Goal: Information Seeking & Learning: Understand process/instructions

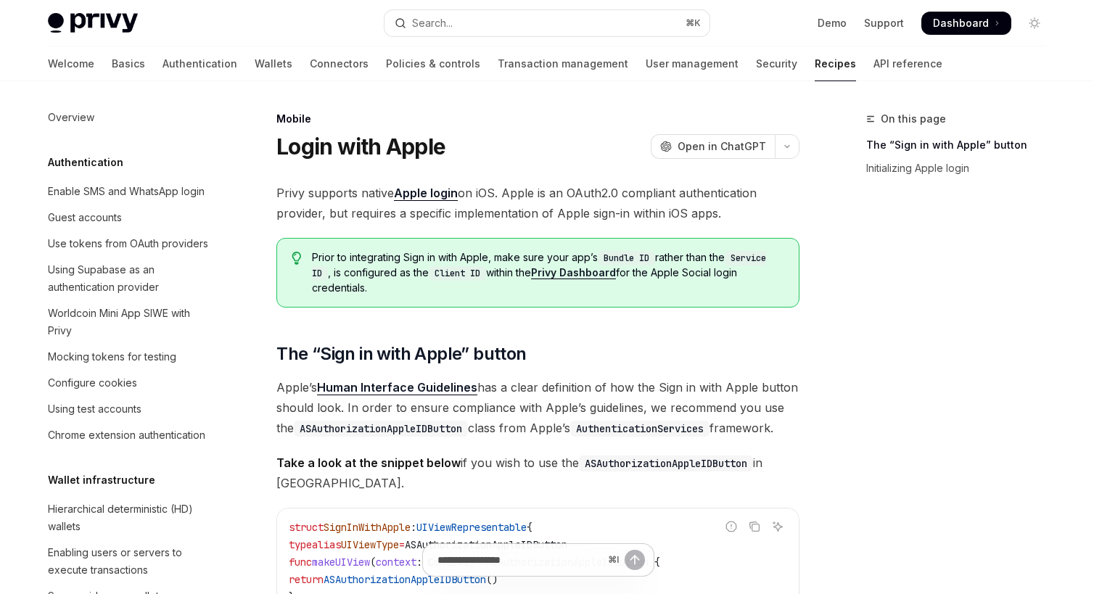
scroll to position [1512, 0]
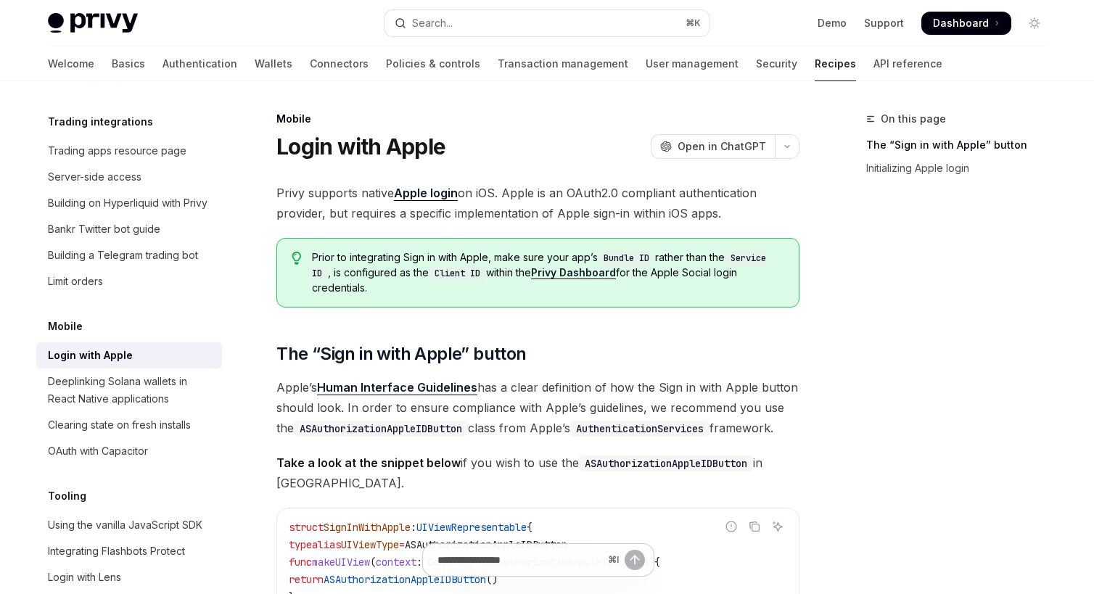
click at [388, 283] on span "Prior to integrating Sign in with Apple, make sure your app’s Bundle ID rather …" at bounding box center [548, 272] width 472 height 45
click at [386, 283] on span "Prior to integrating Sign in with Apple, make sure your app’s Bundle ID rather …" at bounding box center [548, 272] width 472 height 45
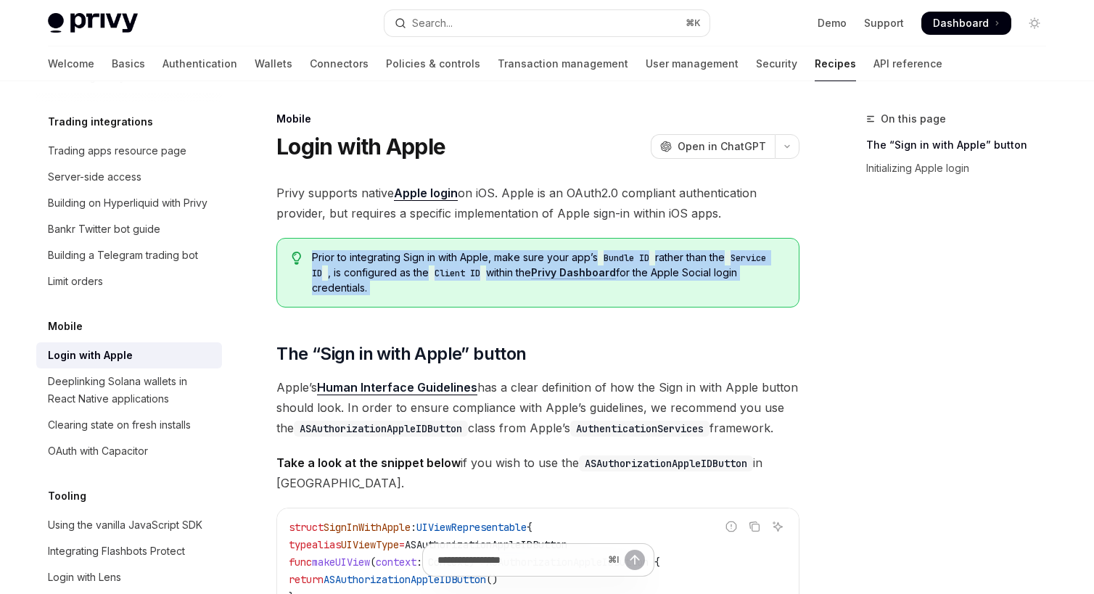
click at [372, 279] on span "Prior to integrating Sign in with Apple, make sure your app’s Bundle ID rather …" at bounding box center [548, 272] width 472 height 45
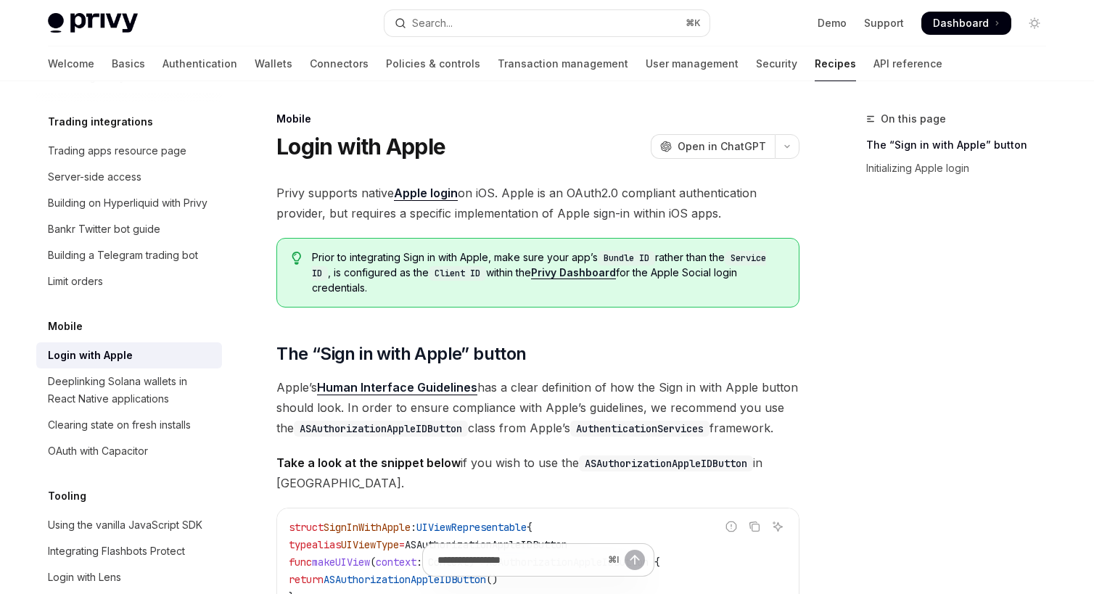
click at [372, 279] on span "Prior to integrating Sign in with Apple, make sure your app’s Bundle ID rather …" at bounding box center [548, 272] width 472 height 45
click at [396, 294] on span "Prior to integrating Sign in with Apple, make sure your app’s Bundle ID rather …" at bounding box center [548, 272] width 472 height 45
drag, startPoint x: 406, startPoint y: 287, endPoint x: 399, endPoint y: 268, distance: 20.2
click at [399, 268] on span "Prior to integrating Sign in with Apple, make sure your app’s Bundle ID rather …" at bounding box center [548, 272] width 472 height 45
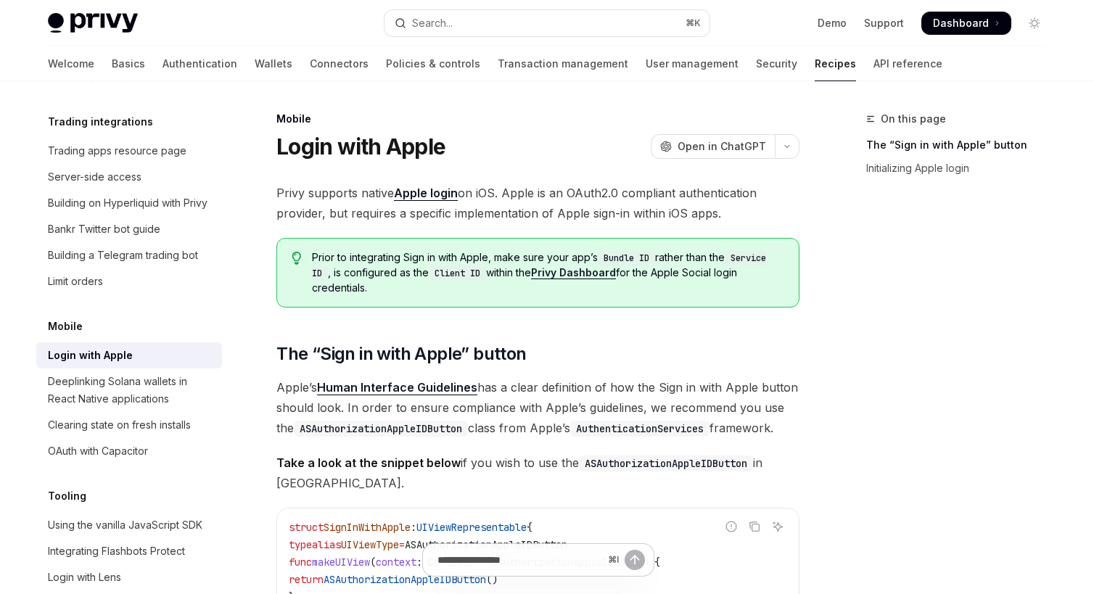
click at [399, 268] on span "Prior to integrating Sign in with Apple, make sure your app’s Bundle ID rather …" at bounding box center [548, 272] width 472 height 45
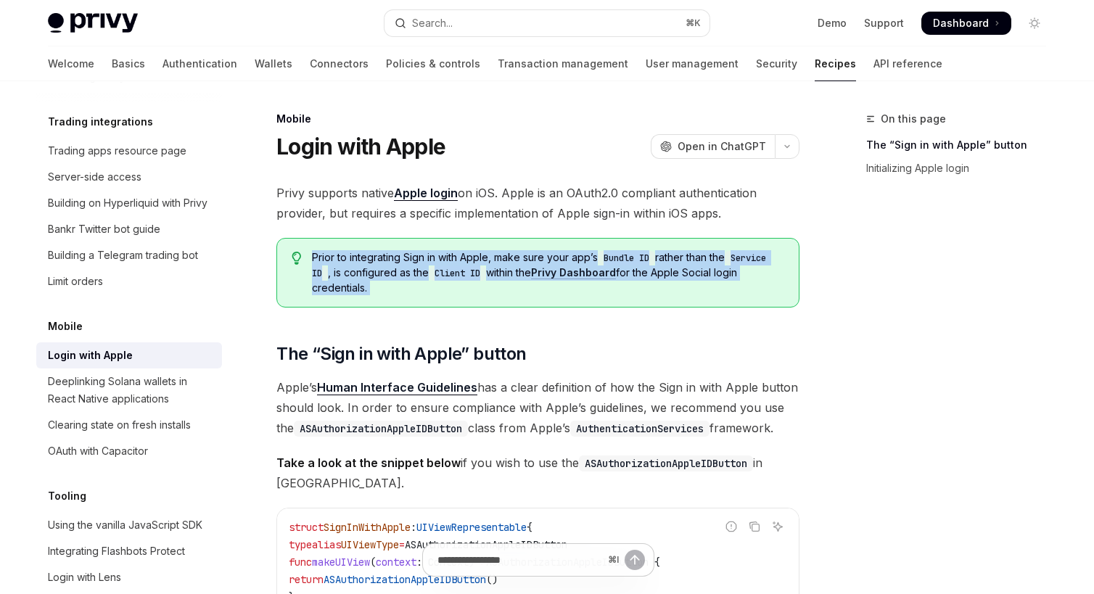
click at [406, 288] on span "Prior to integrating Sign in with Apple, make sure your app’s Bundle ID rather …" at bounding box center [548, 272] width 472 height 45
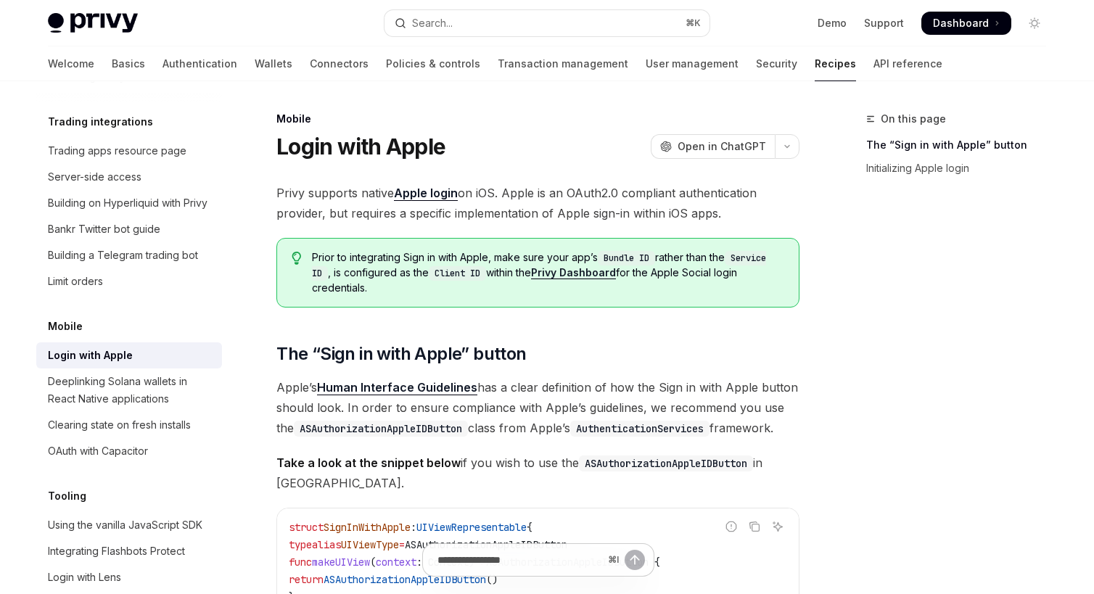
click at [406, 288] on span "Prior to integrating Sign in with Apple, make sure your app’s Bundle ID rather …" at bounding box center [548, 272] width 472 height 45
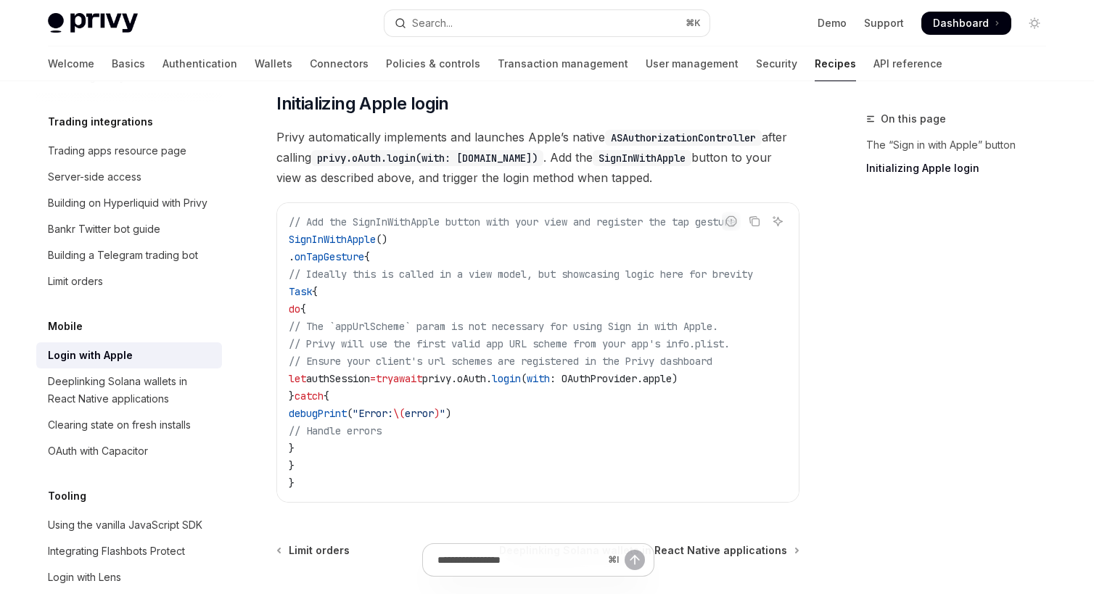
scroll to position [717, 0]
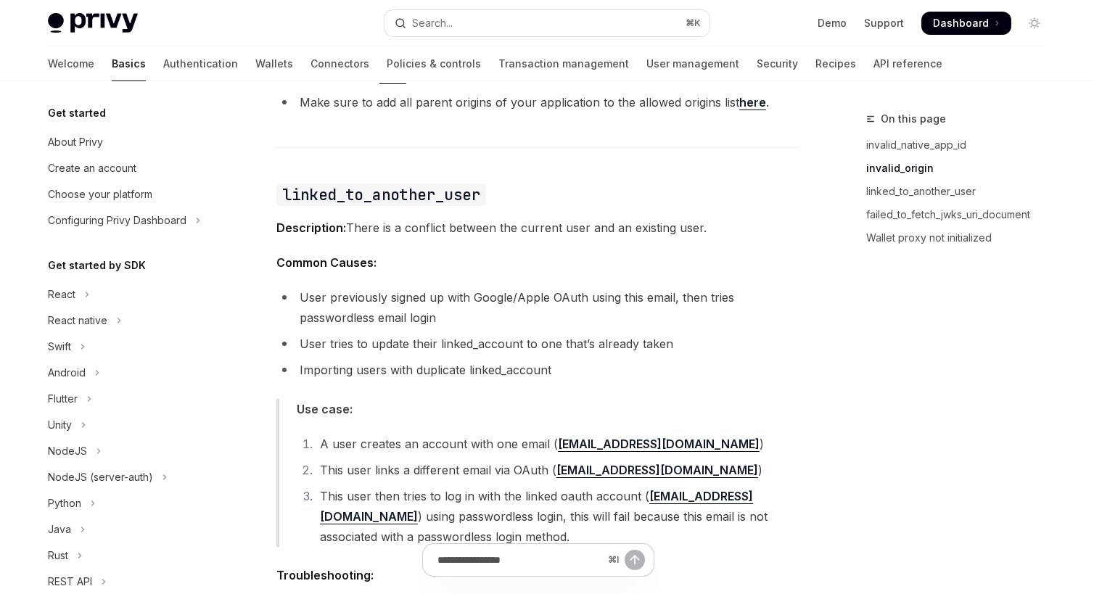
scroll to position [230, 0]
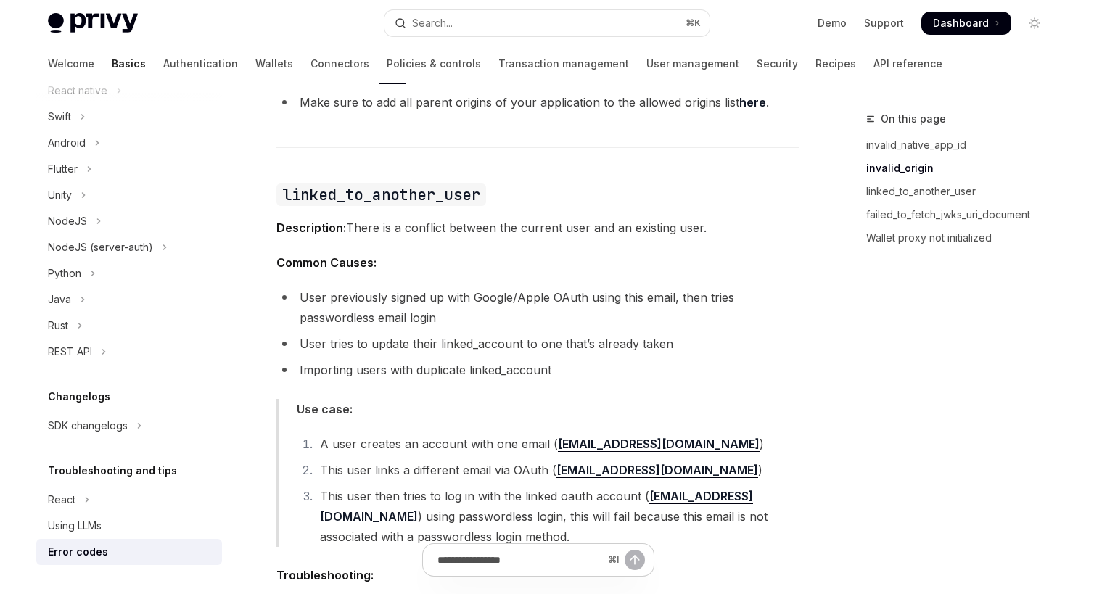
click at [423, 324] on li "User previously signed up with Google/Apple OAuth using this email, then tries …" at bounding box center [537, 307] width 523 height 41
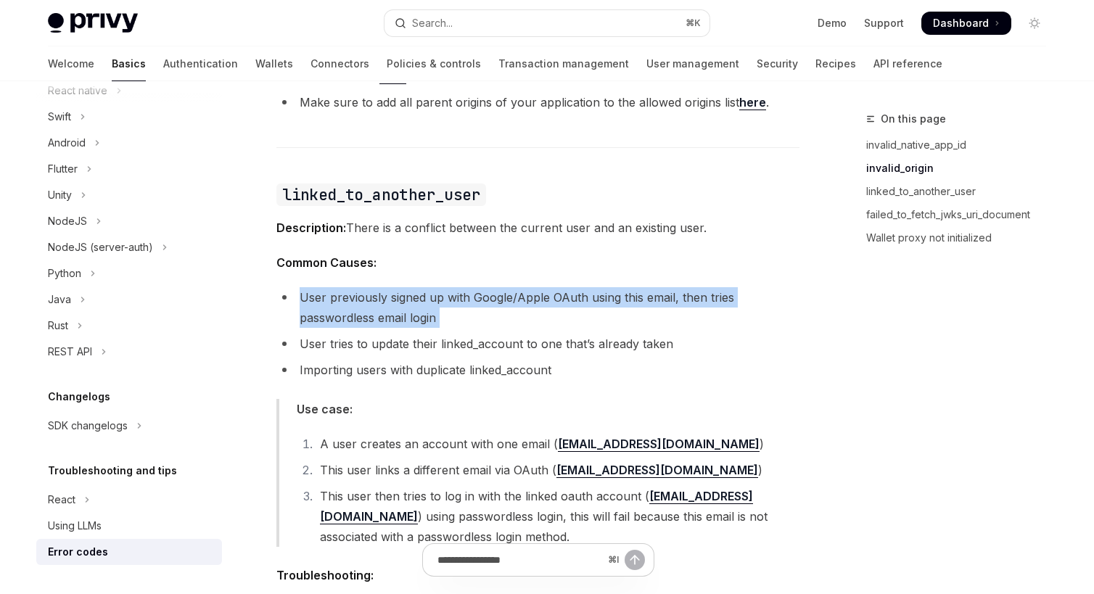
click at [423, 324] on li "User previously signed up with Google/Apple OAuth using this email, then tries …" at bounding box center [537, 307] width 523 height 41
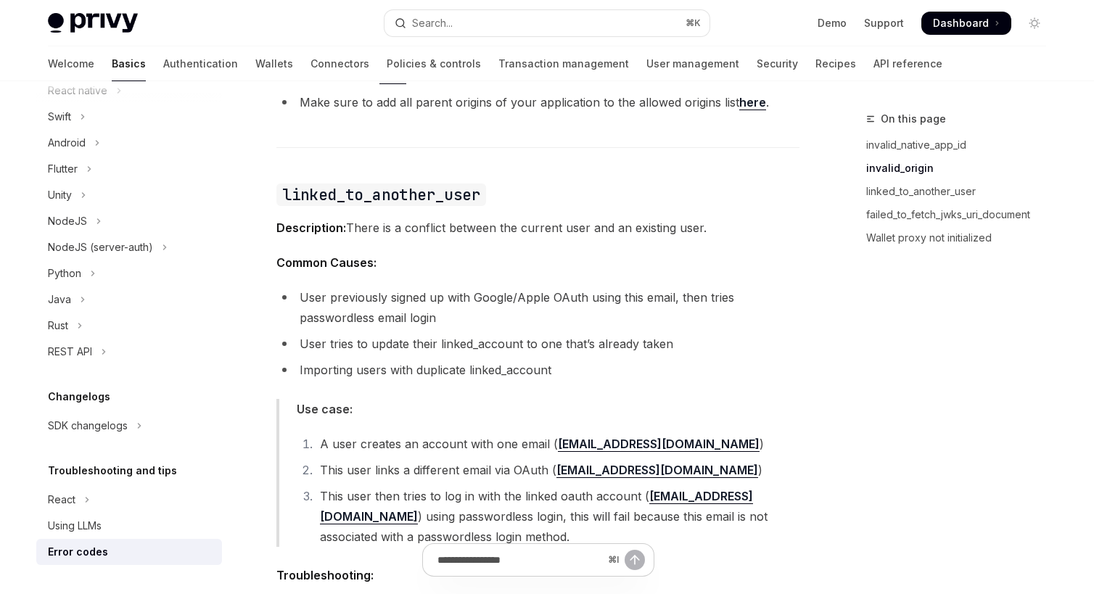
click at [443, 349] on li "User tries to update their linked_account to one that’s already taken" at bounding box center [537, 344] width 523 height 20
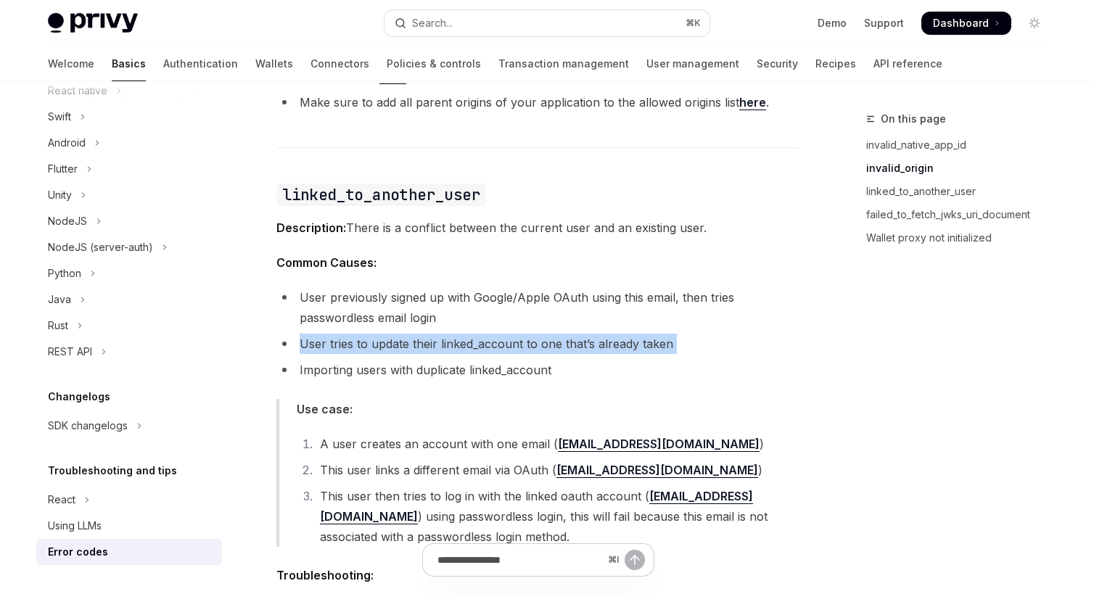
click at [443, 349] on li "User tries to update their linked_account to one that’s already taken" at bounding box center [537, 344] width 523 height 20
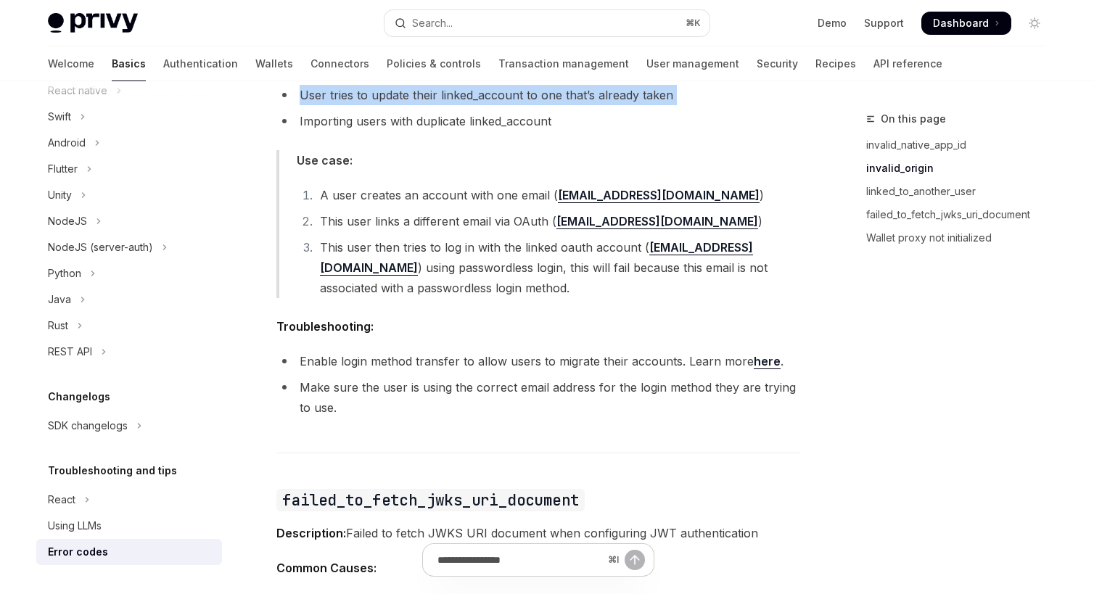
scroll to position [1356, 0]
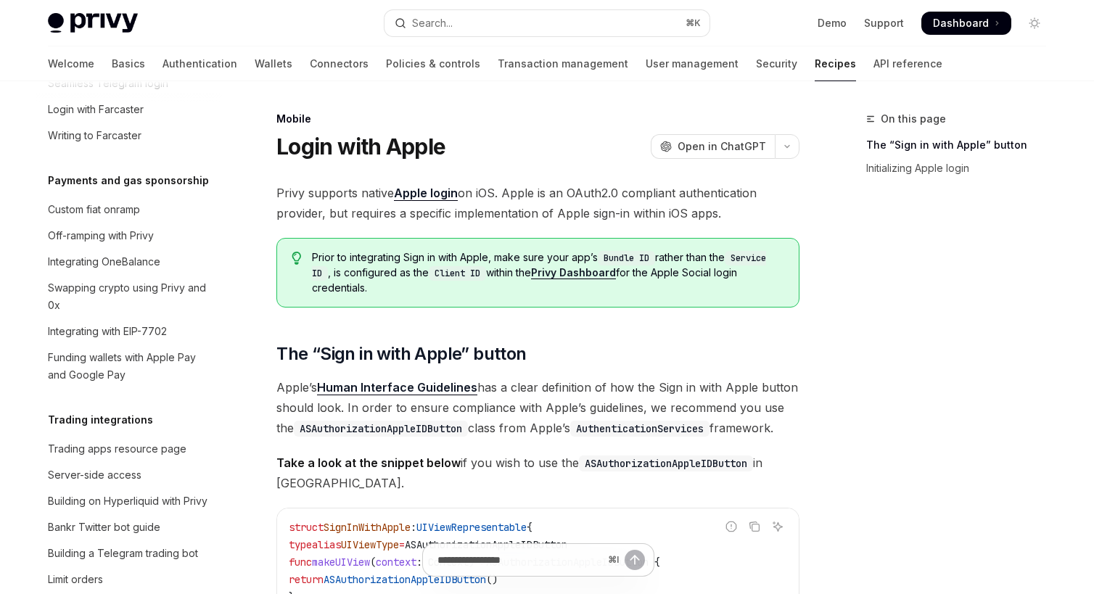
scroll to position [1180, 0]
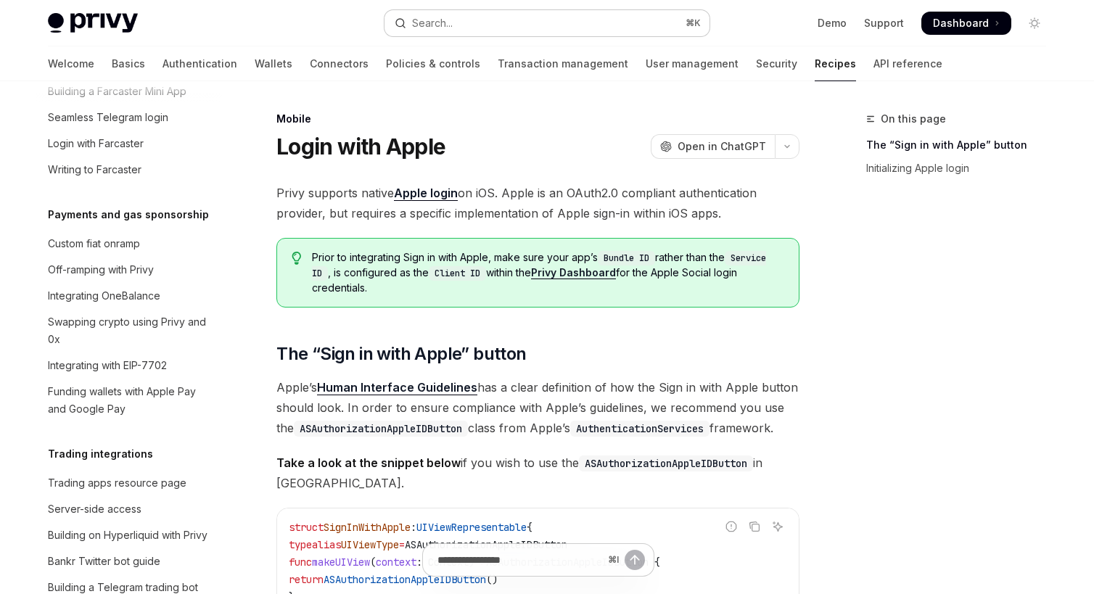
click at [604, 20] on button "Search... ⌘ K" at bounding box center [547, 23] width 325 height 26
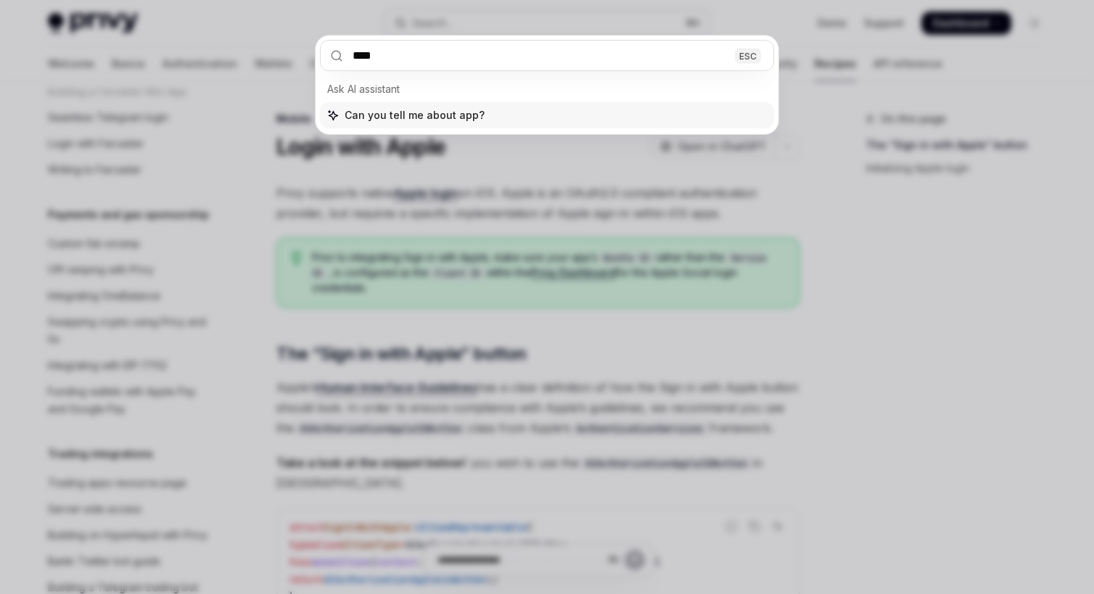
type input "*****"
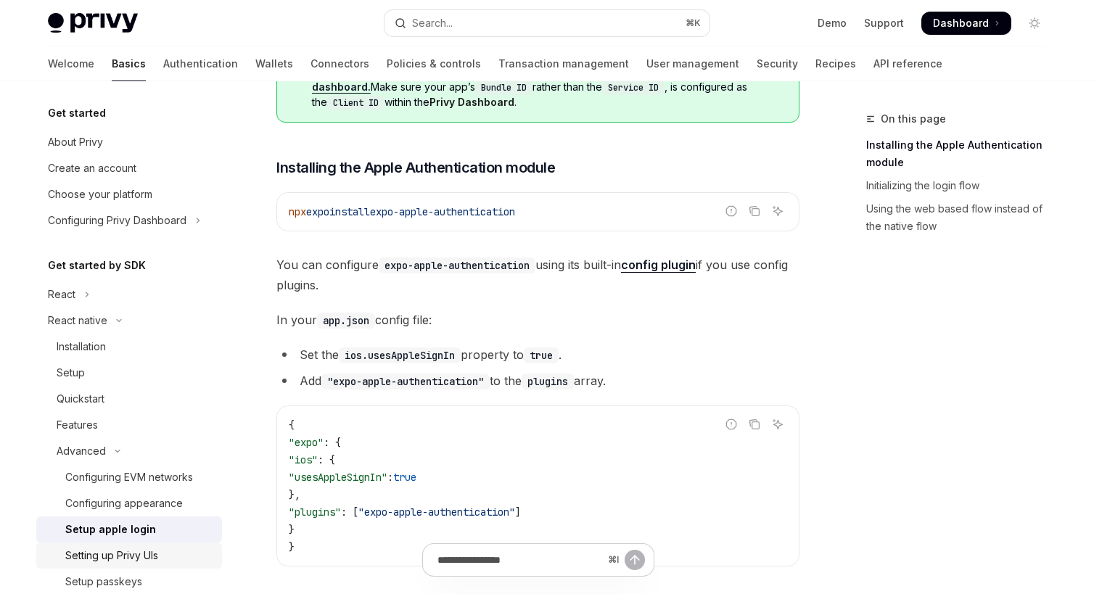
scroll to position [204, 0]
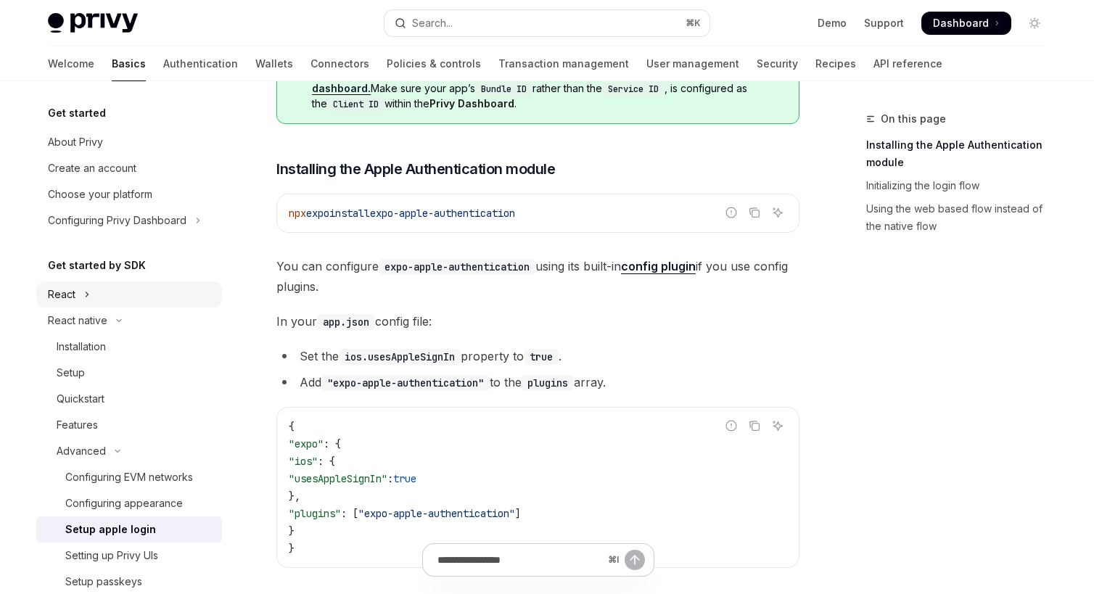
click at [120, 296] on button "React" at bounding box center [129, 295] width 186 height 26
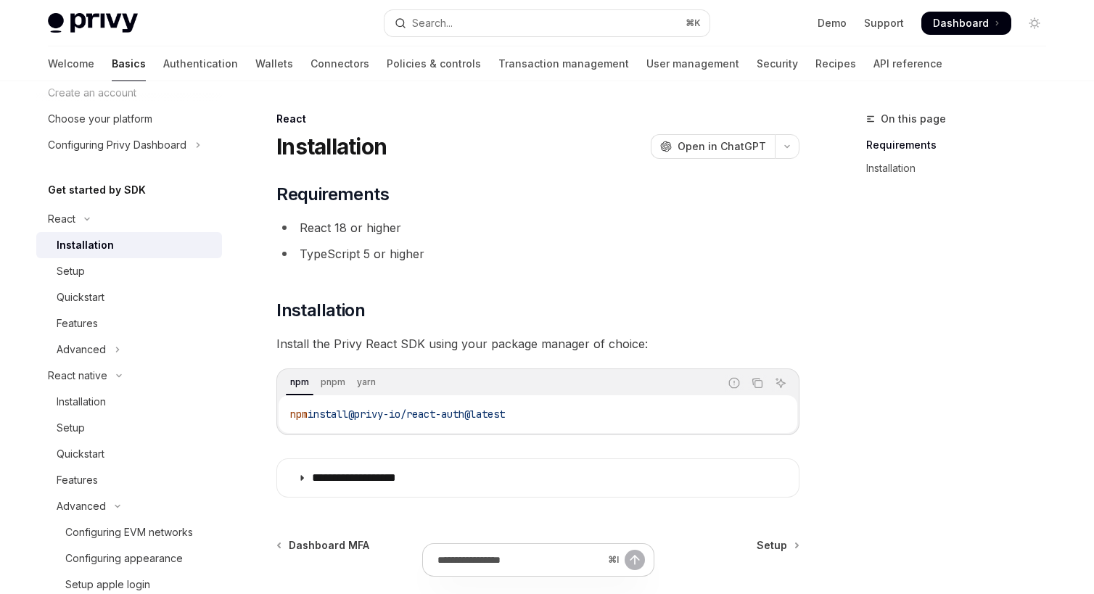
scroll to position [115, 0]
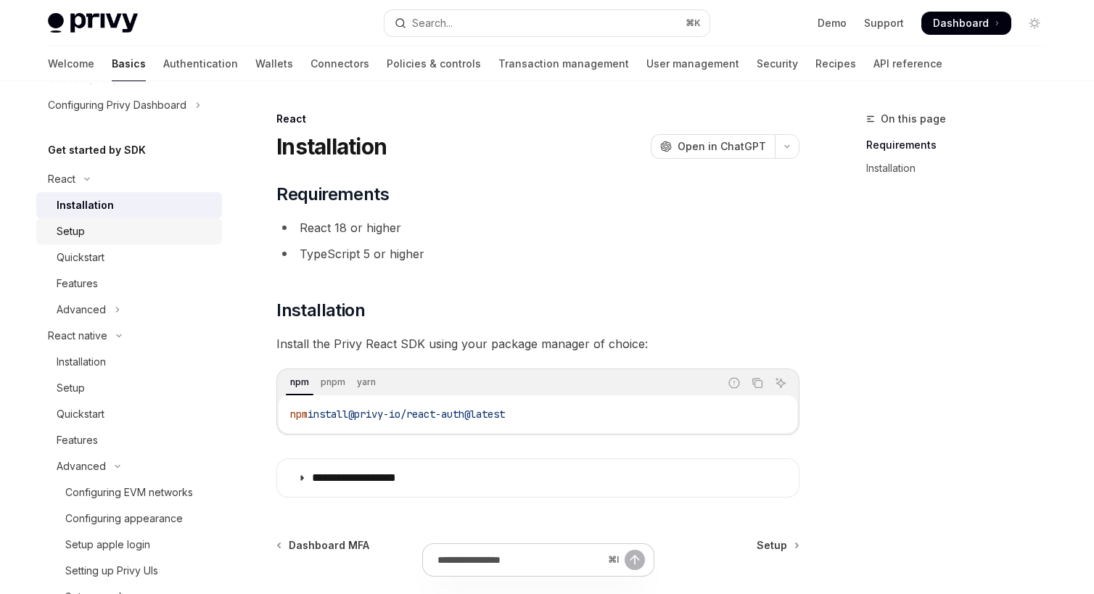
click at [141, 232] on div "Setup" at bounding box center [135, 231] width 157 height 17
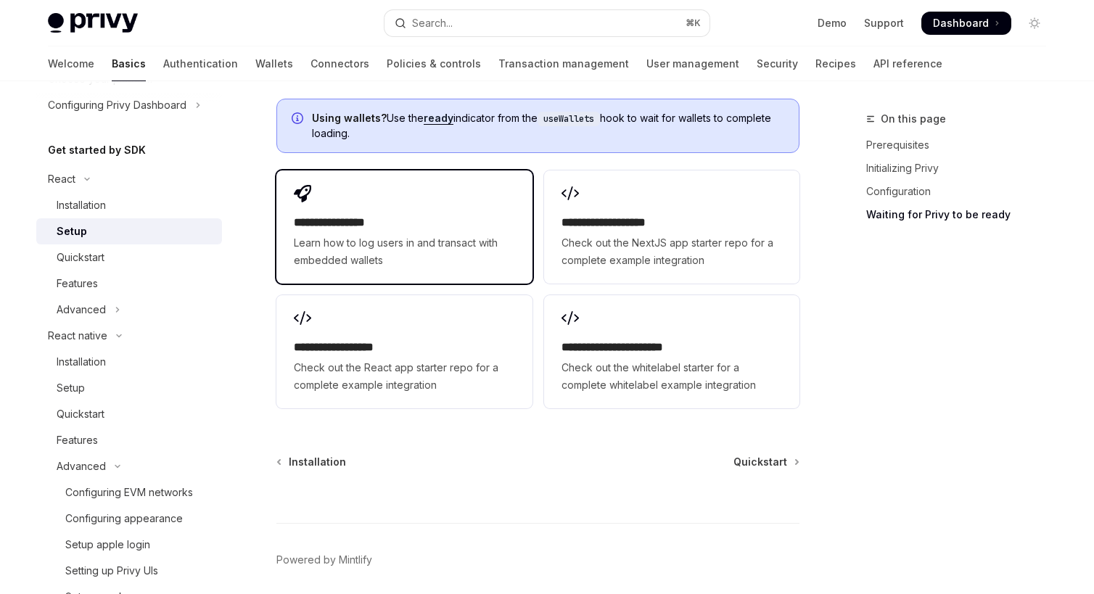
scroll to position [1922, 0]
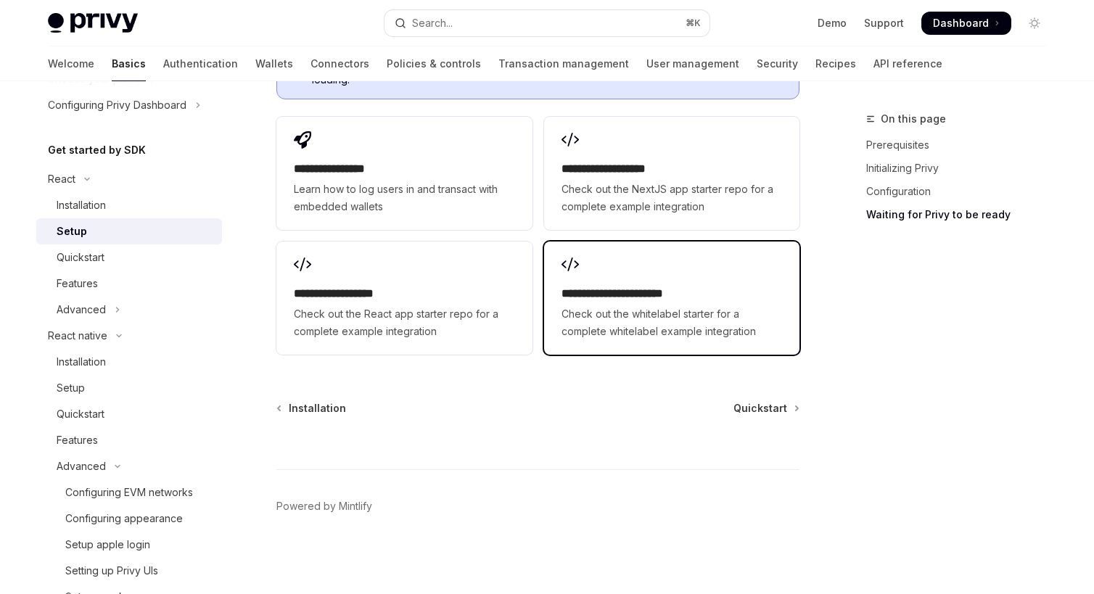
click at [702, 316] on span "Check out the whitelabel starter for a complete whitelabel example integration" at bounding box center [672, 323] width 221 height 35
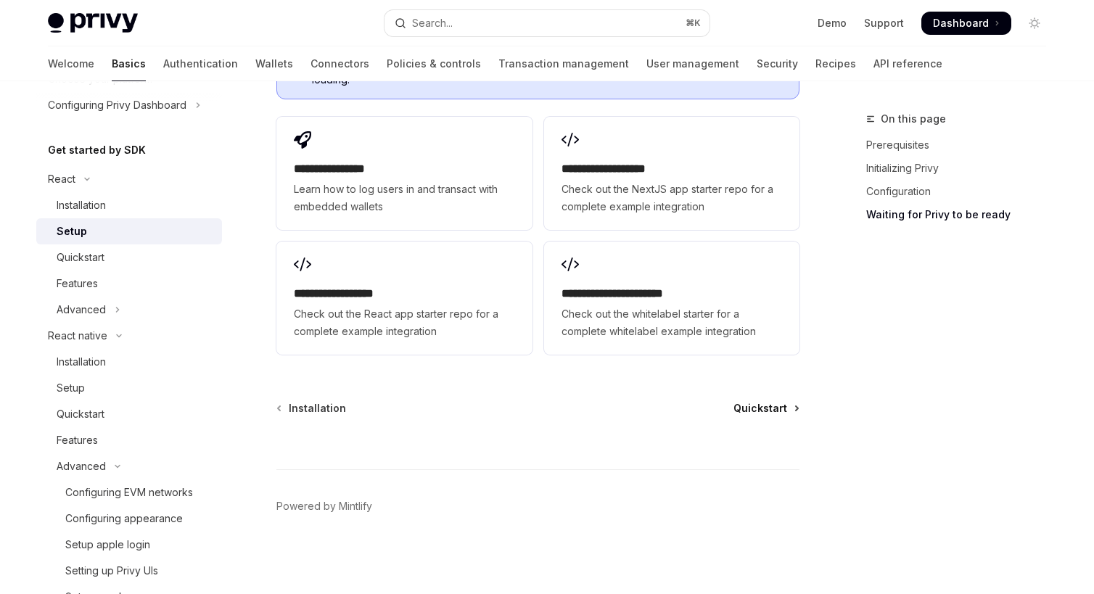
click at [752, 414] on span "Quickstart" at bounding box center [761, 408] width 54 height 15
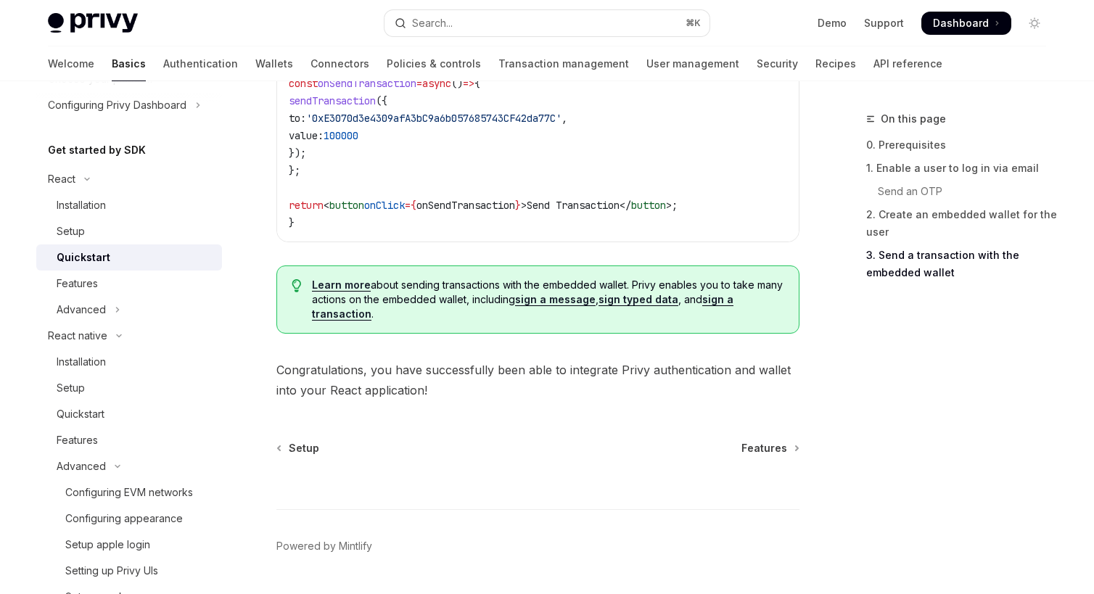
scroll to position [1525, 0]
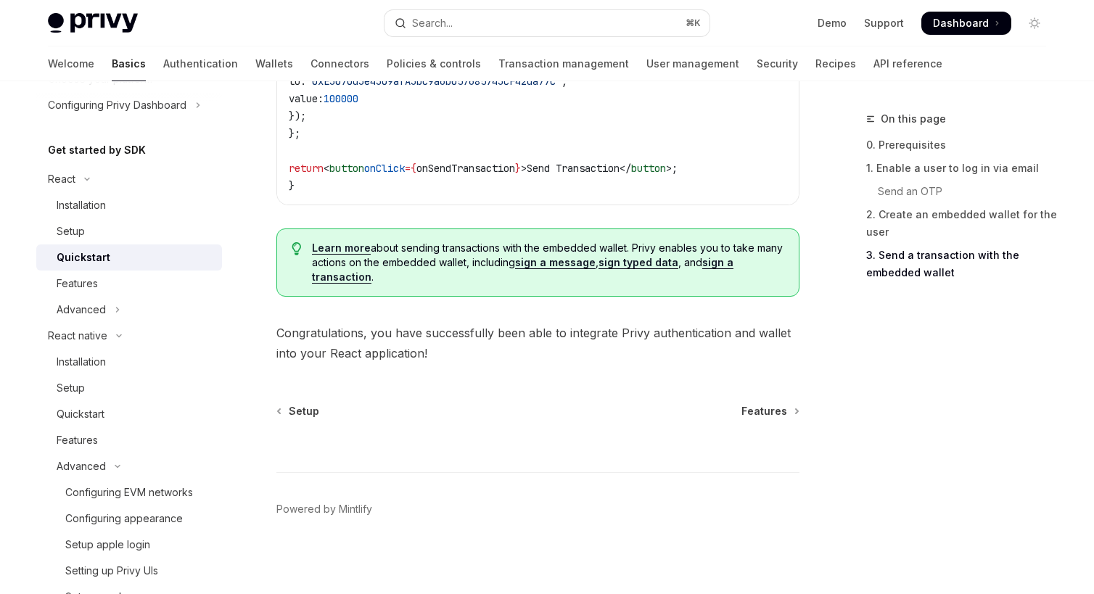
click at [737, 411] on div "Setup Features" at bounding box center [537, 411] width 523 height 15
click at [753, 411] on span "Features" at bounding box center [765, 411] width 46 height 15
type textarea "*"
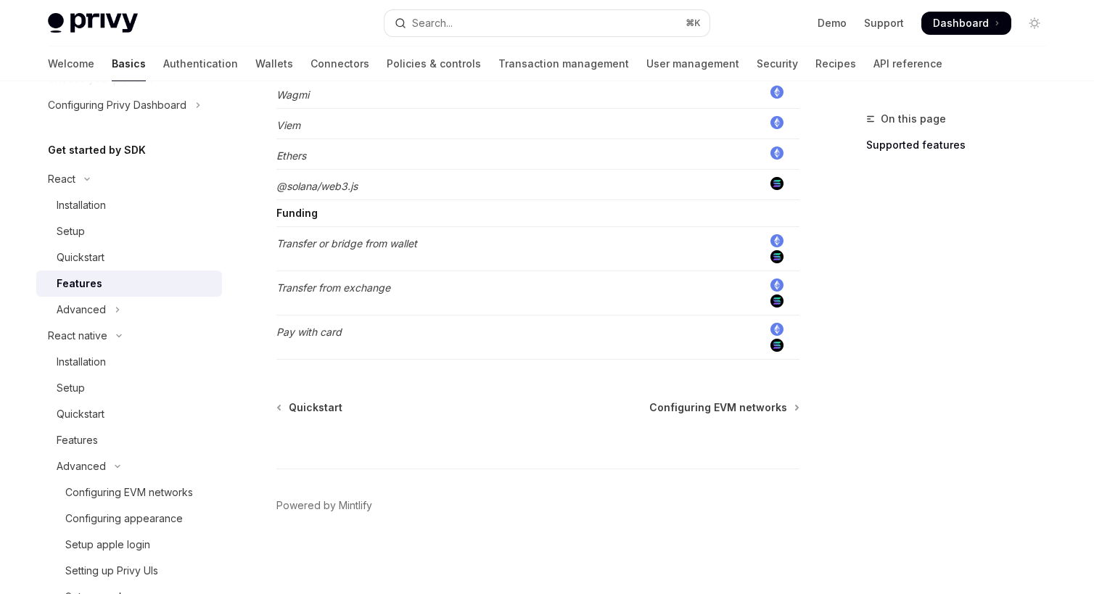
scroll to position [1231, 0]
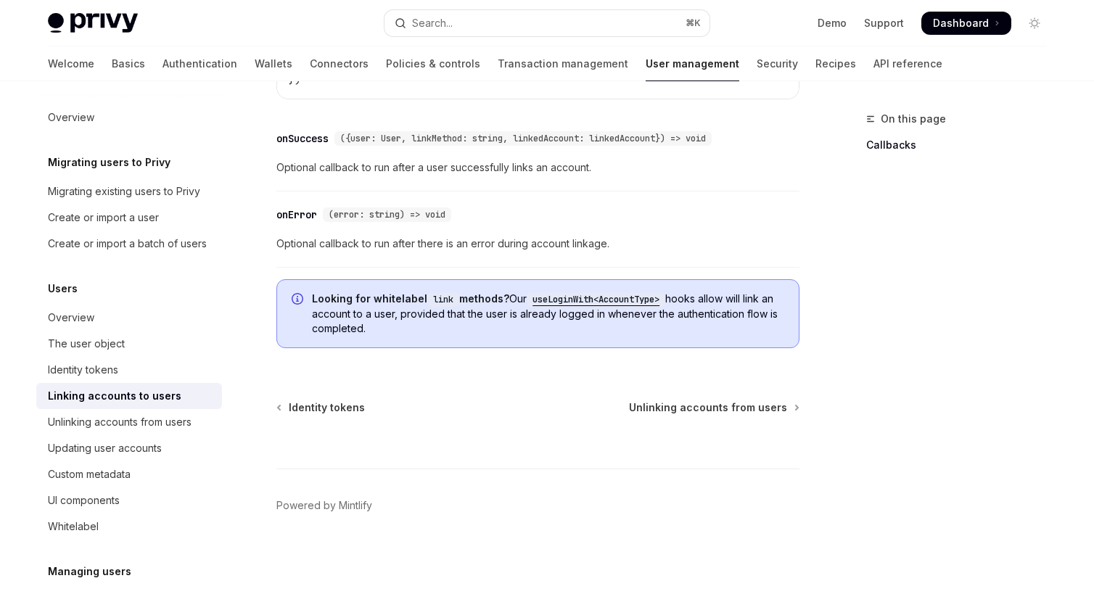
click at [881, 30] on ul "Demo Support Dashboard Dashboard" at bounding box center [915, 23] width 194 height 23
click at [879, 22] on link "Support" at bounding box center [884, 23] width 40 height 15
click at [955, 22] on span "Dashboard" at bounding box center [961, 23] width 56 height 15
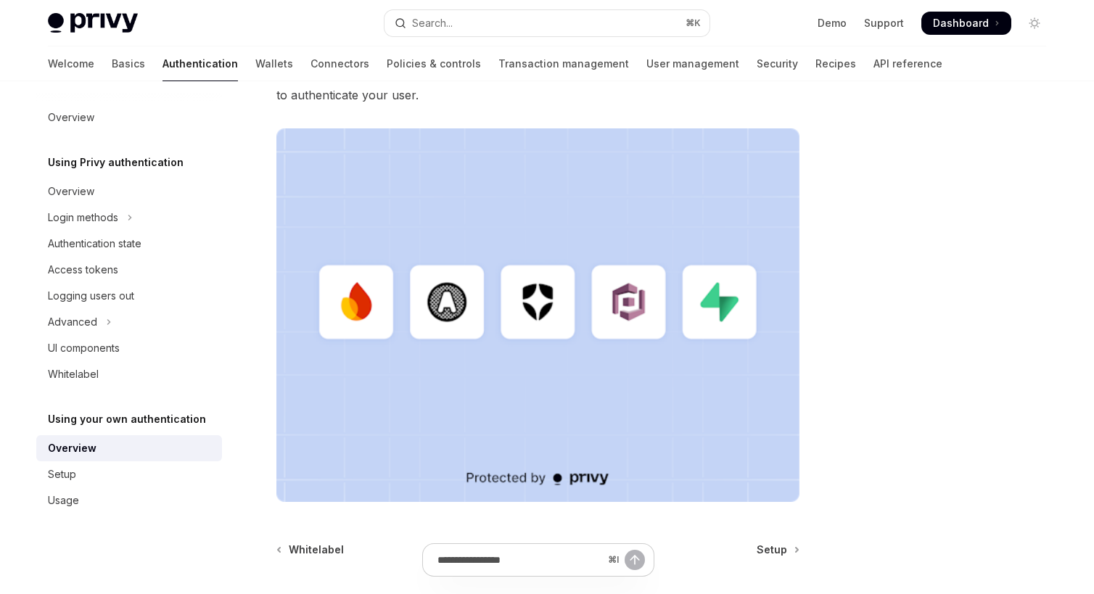
scroll to position [138, 0]
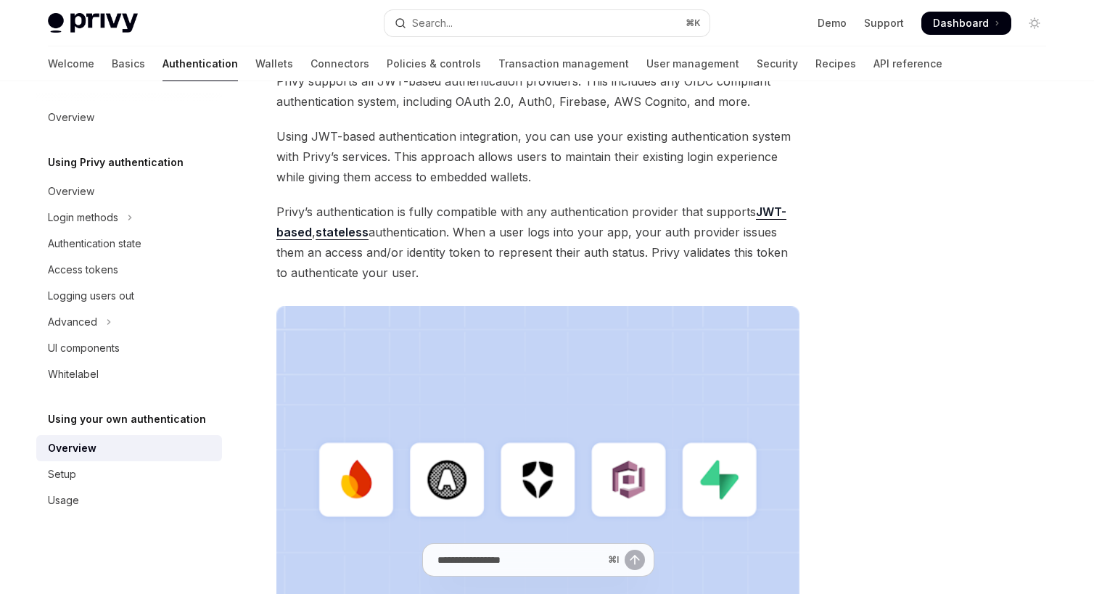
click at [543, 229] on span "Privy’s authentication is fully compatible with any authentication provider tha…" at bounding box center [537, 242] width 523 height 81
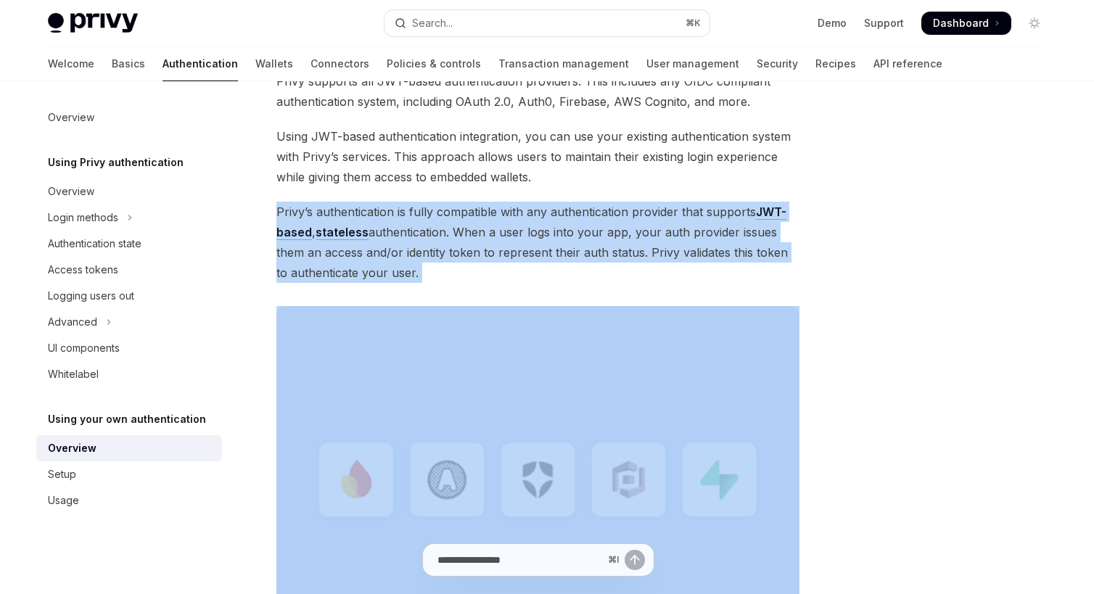
click at [543, 229] on span "Privy’s authentication is fully compatible with any authentication provider tha…" at bounding box center [537, 242] width 523 height 81
click at [517, 258] on span "Privy’s authentication is fully compatible with any authentication provider tha…" at bounding box center [537, 242] width 523 height 81
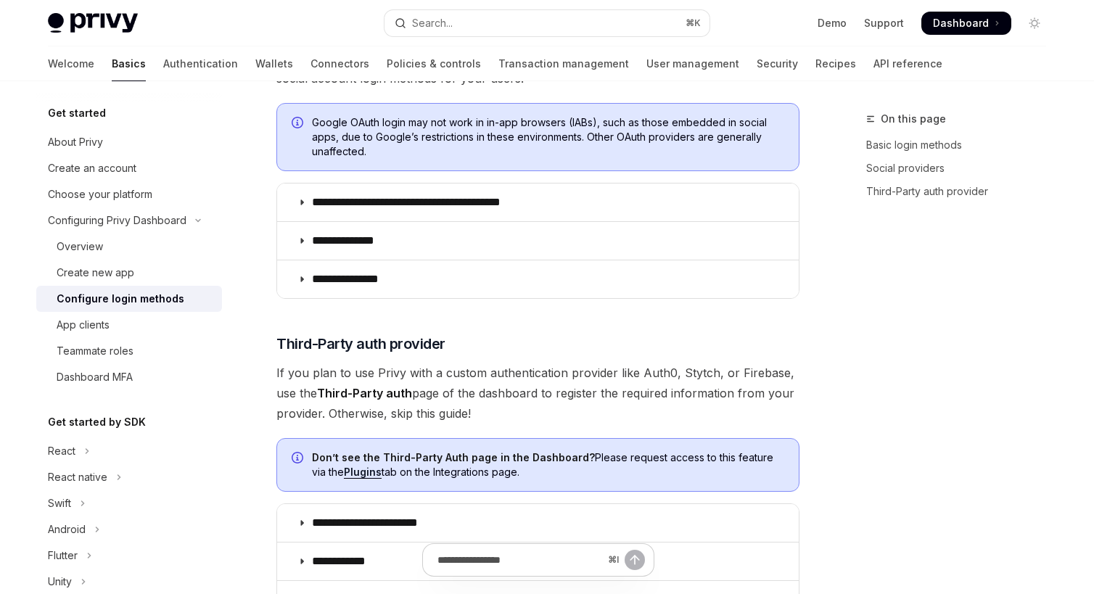
scroll to position [544, 0]
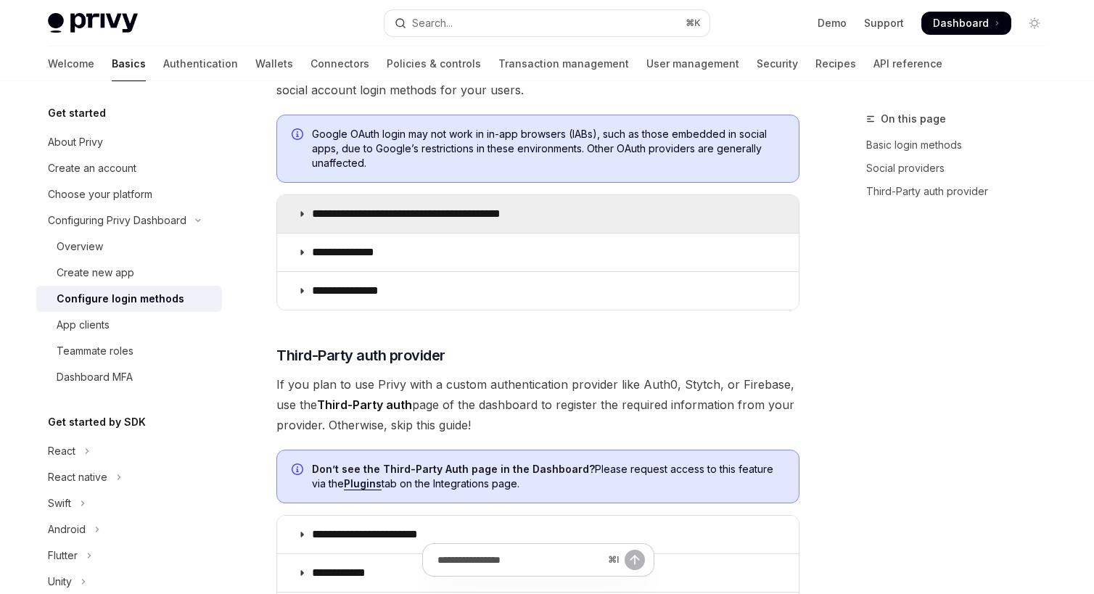
click at [390, 221] on summary "**********" at bounding box center [538, 214] width 522 height 38
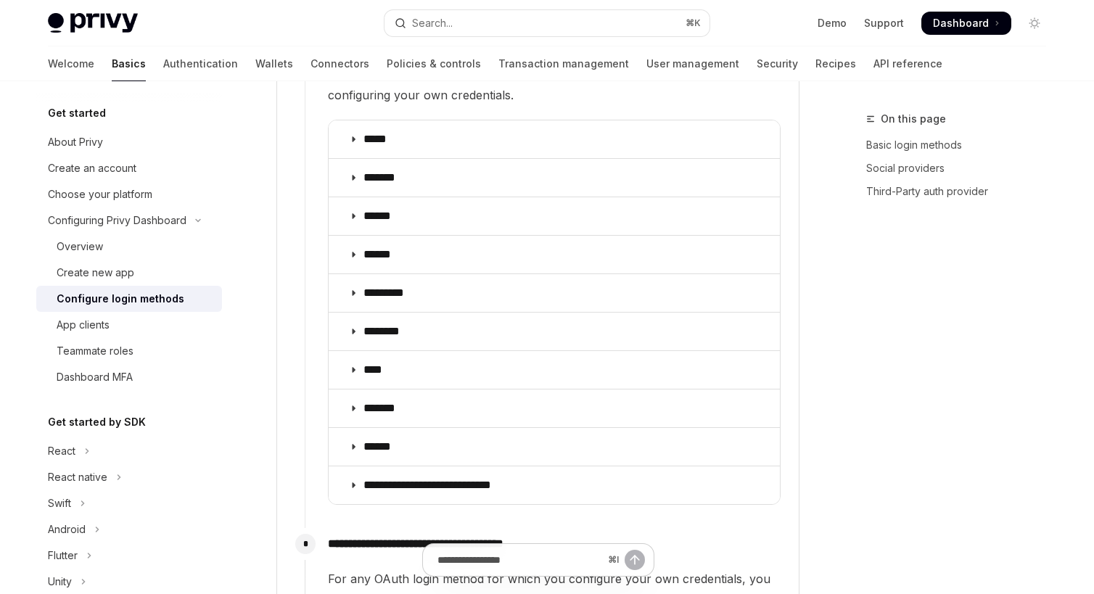
scroll to position [1787, 0]
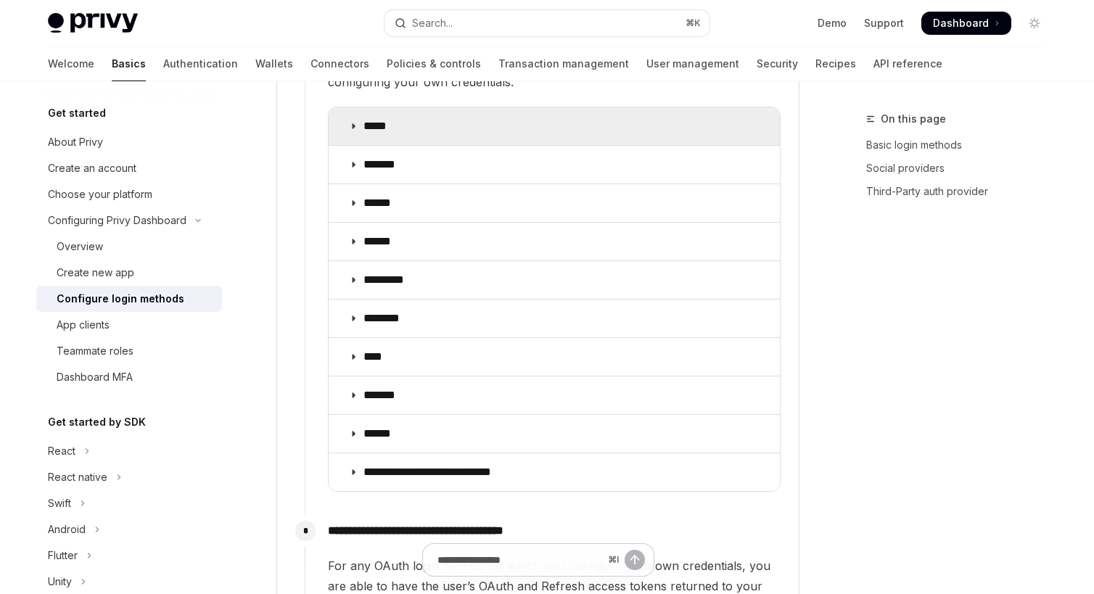
click at [377, 114] on summary "*****" at bounding box center [554, 126] width 451 height 38
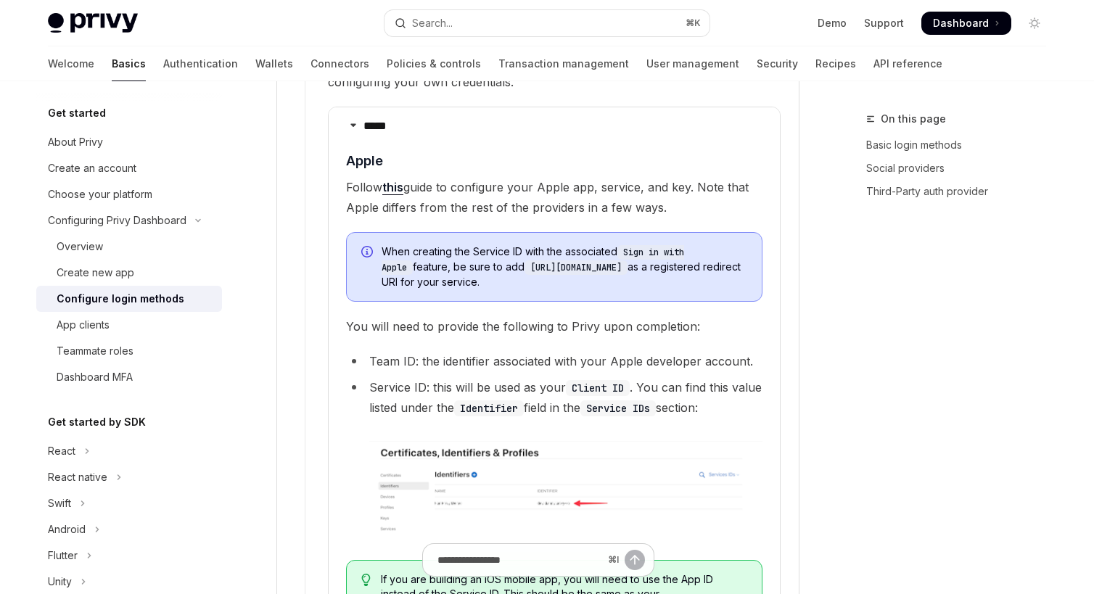
click at [450, 177] on span "Follow this guide to configure your Apple app, service, and key. Note that Appl…" at bounding box center [554, 197] width 417 height 41
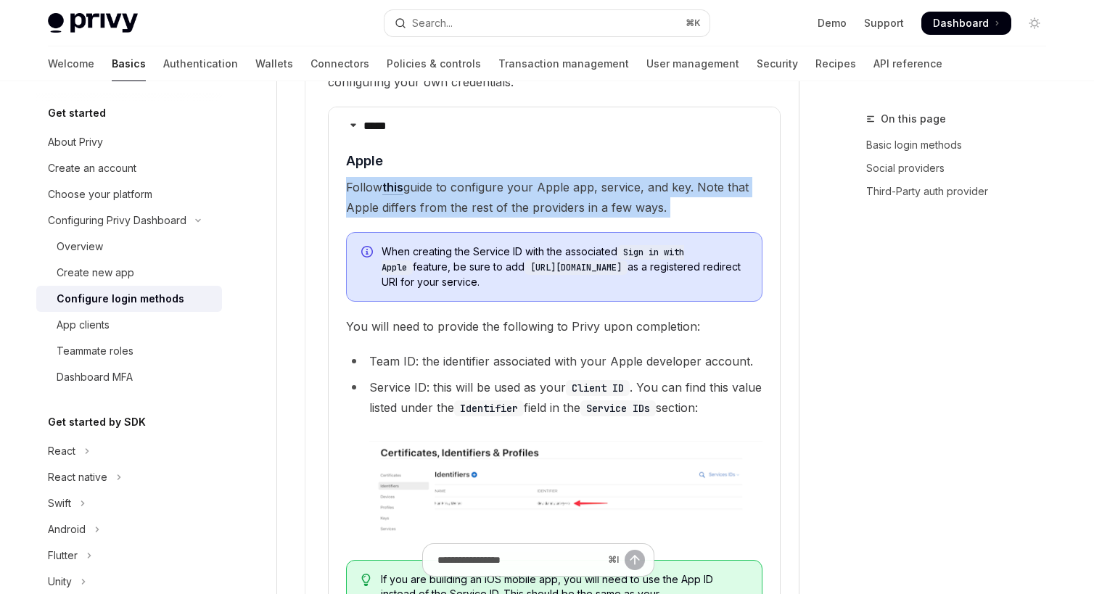
click at [450, 177] on span "Follow this guide to configure your Apple app, service, and key. Note that Appl…" at bounding box center [554, 197] width 417 height 41
click at [472, 192] on span "Follow this guide to configure your Apple app, service, and key. Note that Appl…" at bounding box center [554, 197] width 417 height 41
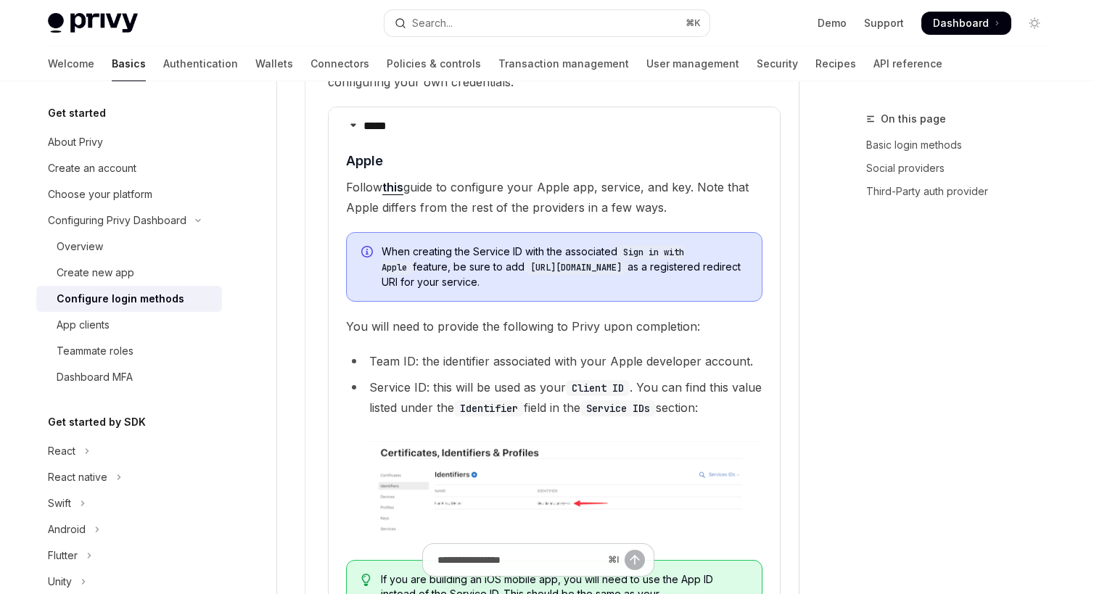
click at [419, 261] on span "When creating the Service ID with the associated Sign in with Apple feature, be…" at bounding box center [565, 267] width 366 height 45
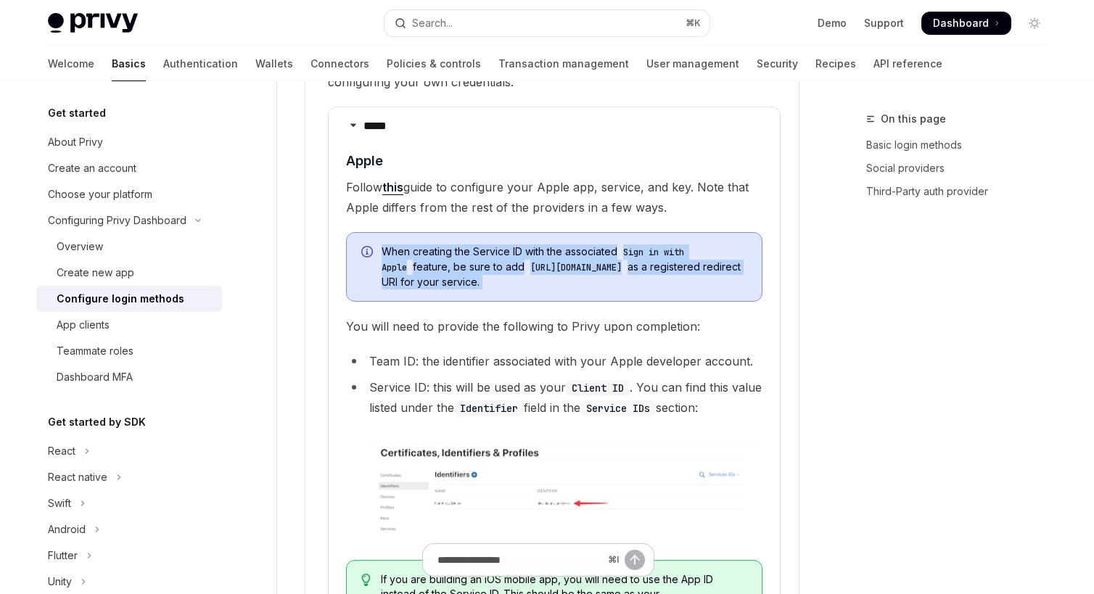
click at [430, 271] on div "When creating the Service ID with the associated Sign in with Apple feature, be…" at bounding box center [554, 267] width 417 height 70
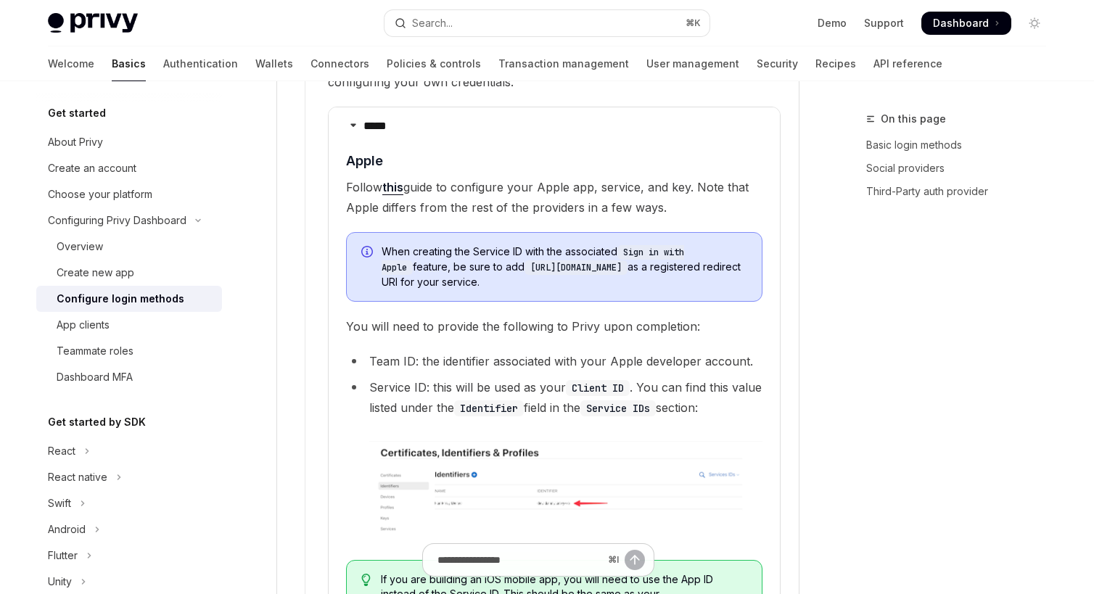
click at [390, 250] on span "When creating the Service ID with the associated Sign in with Apple feature, be…" at bounding box center [565, 267] width 366 height 45
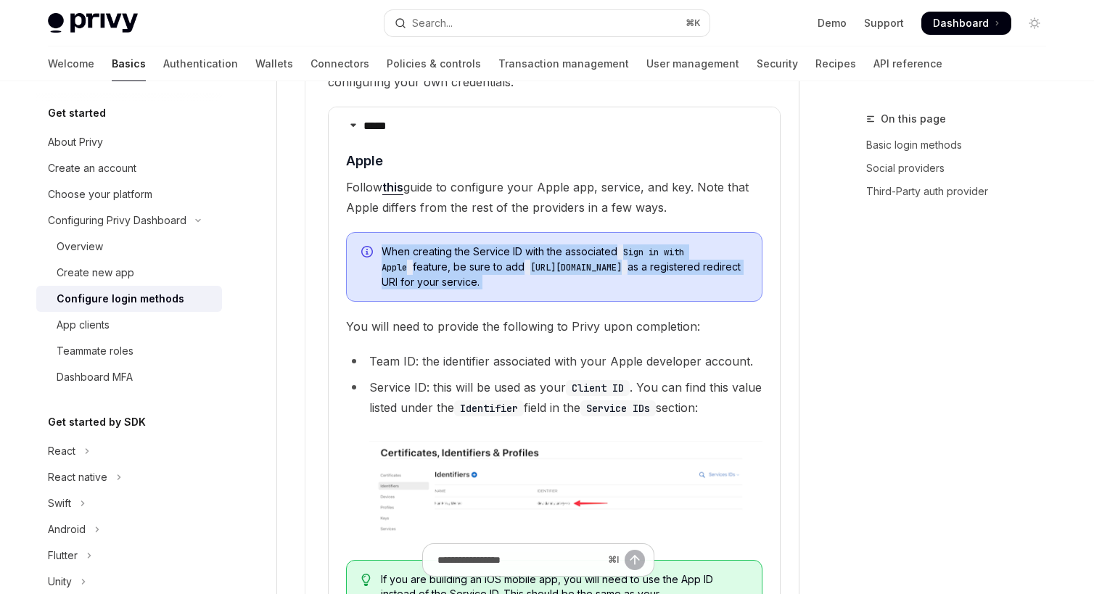
click at [390, 250] on span "When creating the Service ID with the associated Sign in with Apple feature, be…" at bounding box center [565, 267] width 366 height 45
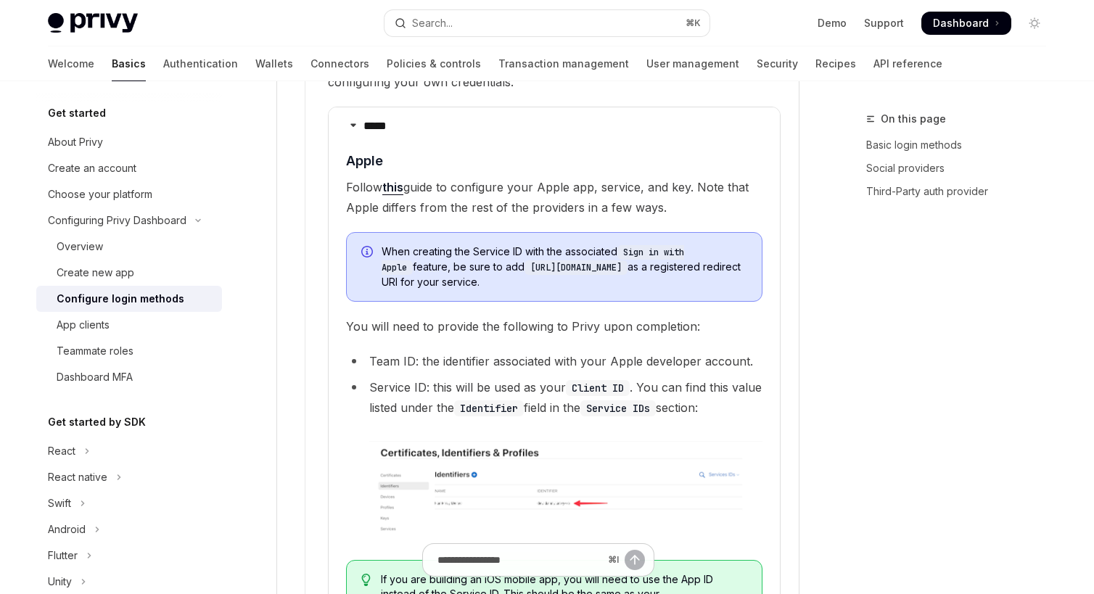
click at [451, 247] on span "When creating the Service ID with the associated Sign in with Apple feature, be…" at bounding box center [565, 267] width 366 height 45
drag, startPoint x: 449, startPoint y: 258, endPoint x: 605, endPoint y: 266, distance: 156.2
click at [607, 266] on span "When creating the Service ID with the associated Sign in with Apple feature, be…" at bounding box center [565, 267] width 366 height 45
click at [605, 266] on span "When creating the Service ID with the associated Sign in with Apple feature, be…" at bounding box center [565, 267] width 366 height 45
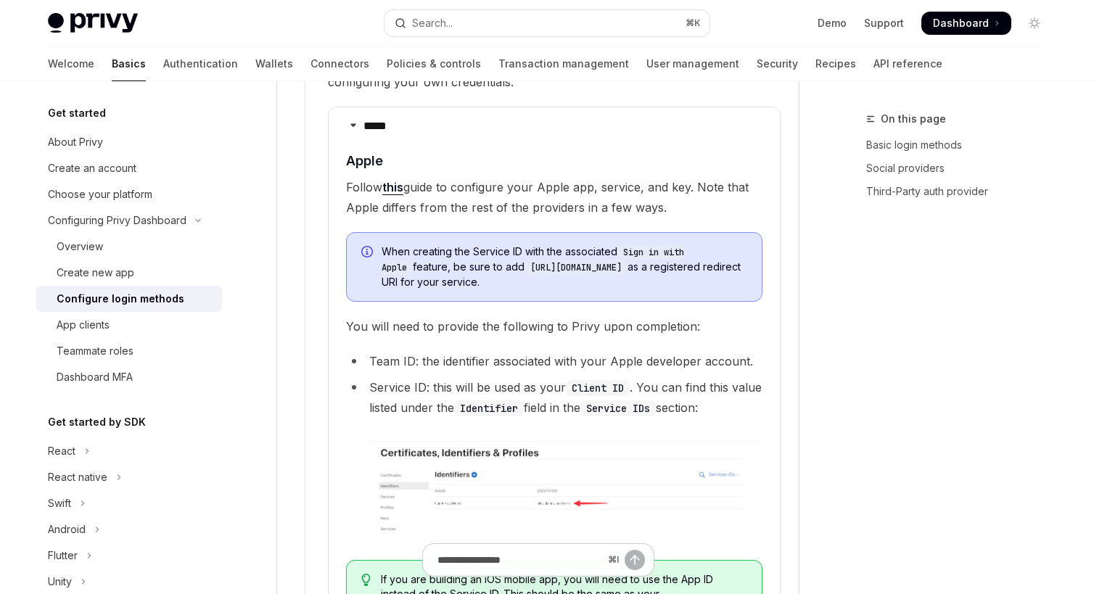
click at [605, 266] on span "When creating the Service ID with the associated Sign in with Apple feature, be…" at bounding box center [565, 267] width 366 height 45
click at [536, 177] on span "Follow this guide to configure your Apple app, service, and key. Note that Appl…" at bounding box center [554, 197] width 417 height 41
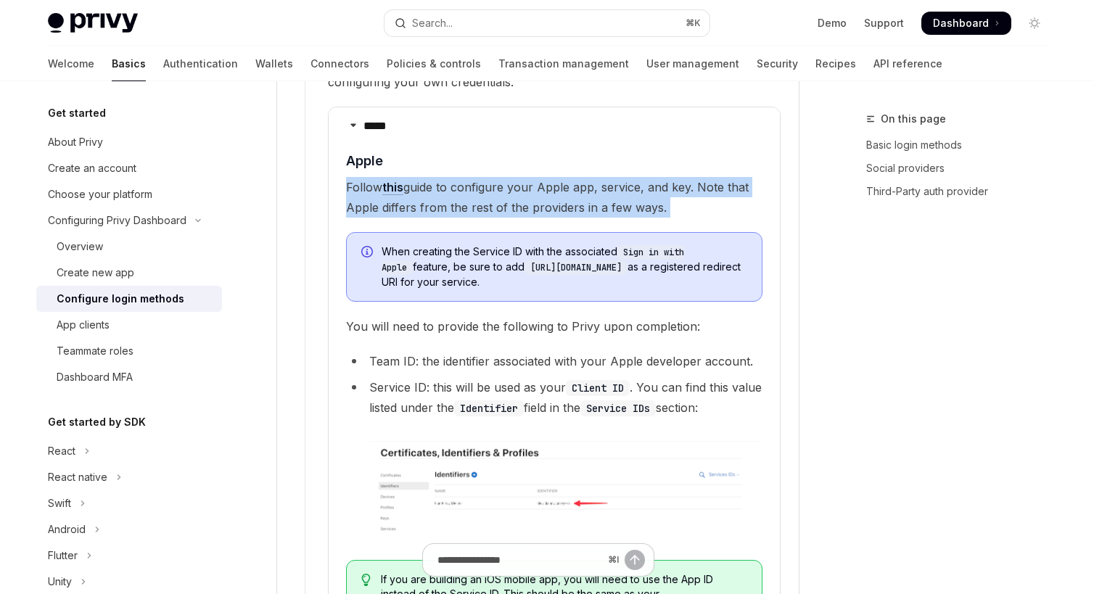
click at [536, 177] on span "Follow this guide to configure your Apple app, service, and key. Note that Appl…" at bounding box center [554, 197] width 417 height 41
click at [416, 191] on span "Follow this guide to configure your Apple app, service, and key. Note that Appl…" at bounding box center [554, 197] width 417 height 41
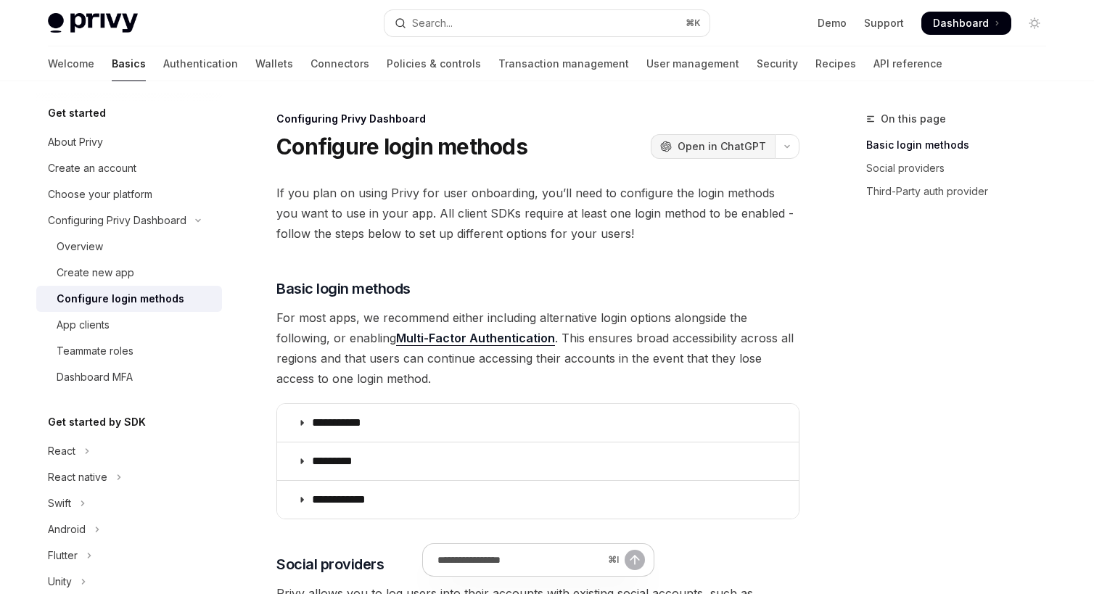
click at [696, 144] on span "Open in ChatGPT" at bounding box center [722, 146] width 89 height 15
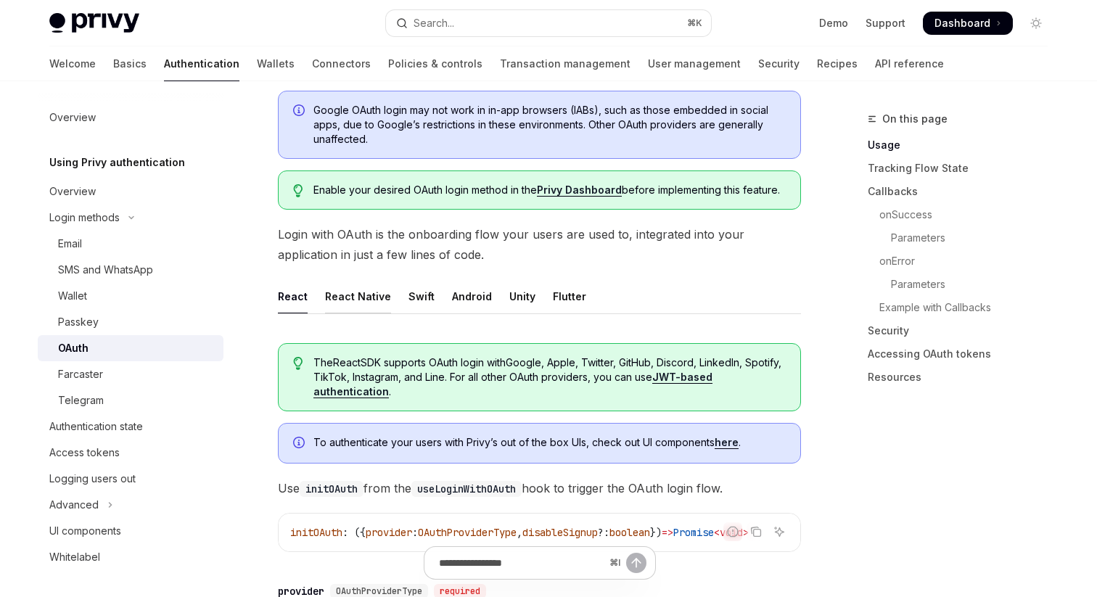
scroll to position [176, 0]
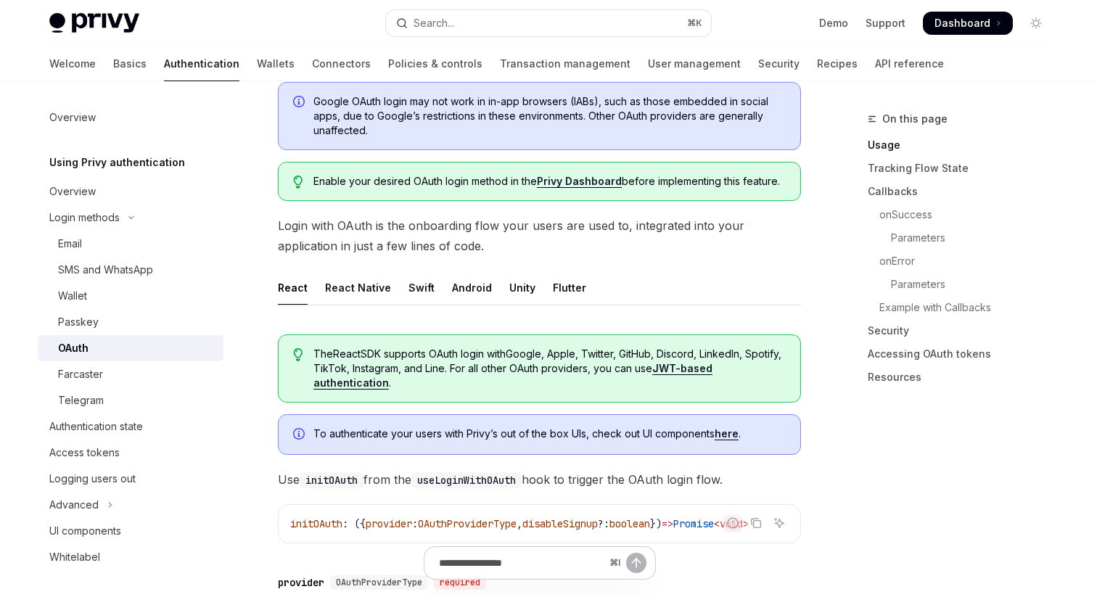
click at [431, 185] on span "Enable your desired OAuth login method in the Privy Dashboard before implementi…" at bounding box center [549, 181] width 472 height 15
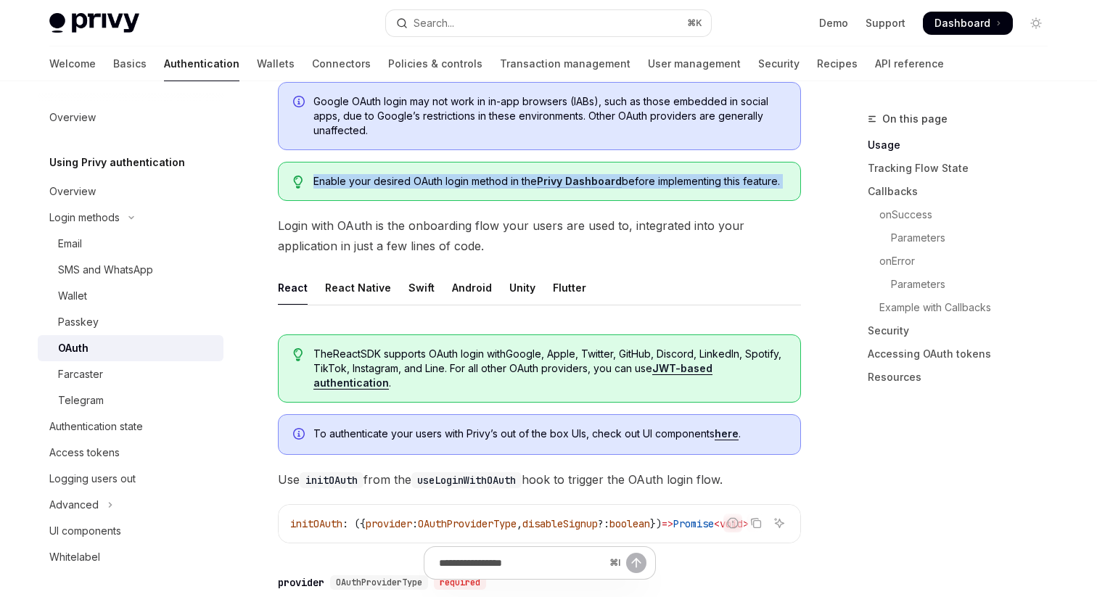
click at [431, 185] on span "Enable your desired OAuth login method in the Privy Dashboard before implementi…" at bounding box center [549, 181] width 472 height 15
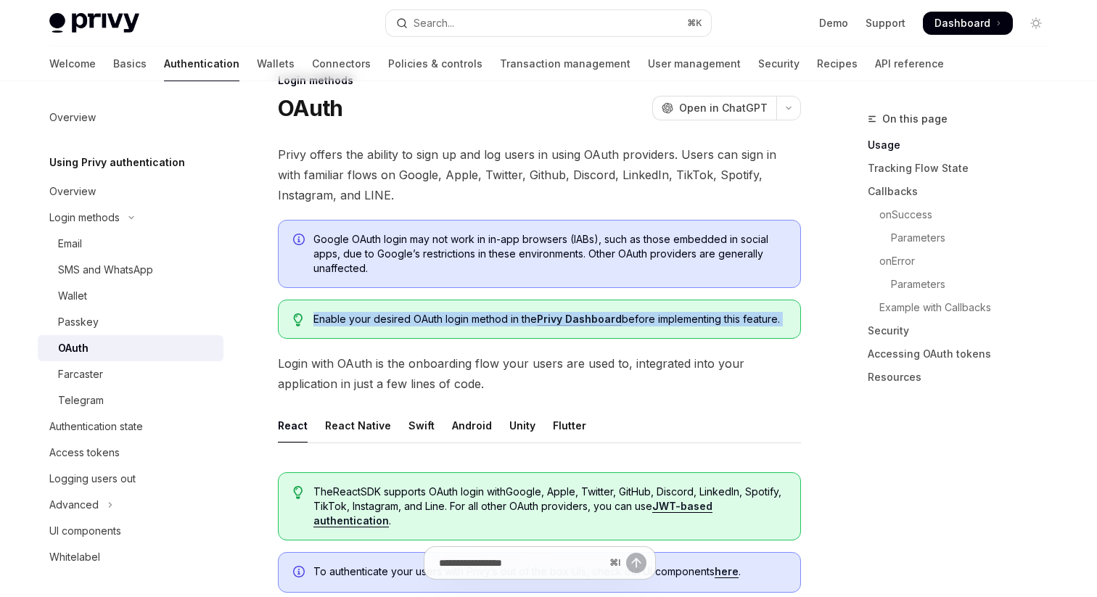
scroll to position [0, 0]
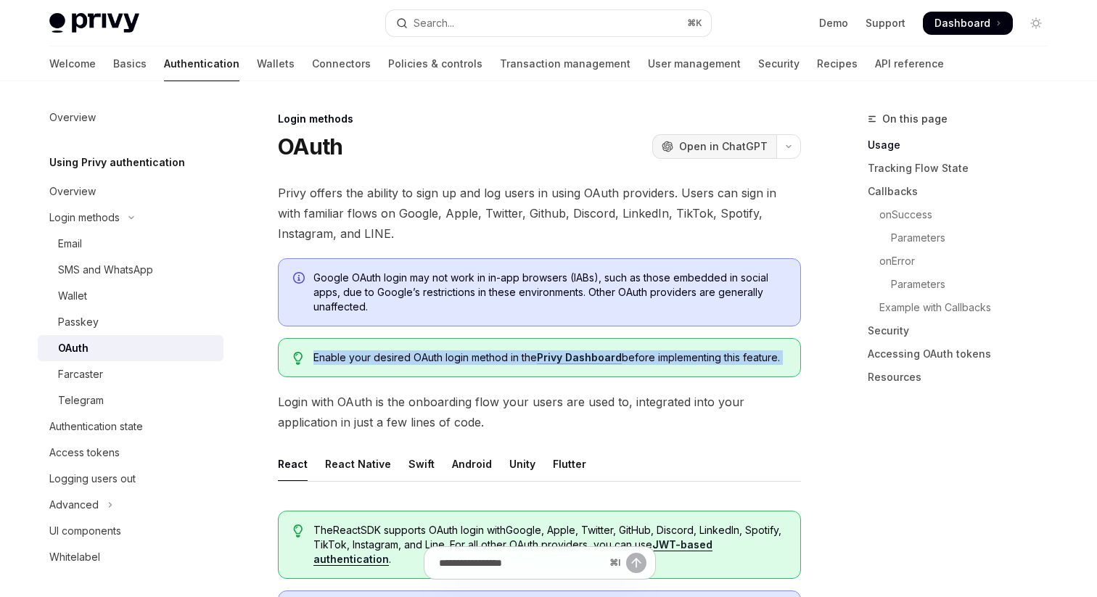
click at [713, 139] on button "OpenAI Open in ChatGPT" at bounding box center [714, 146] width 124 height 25
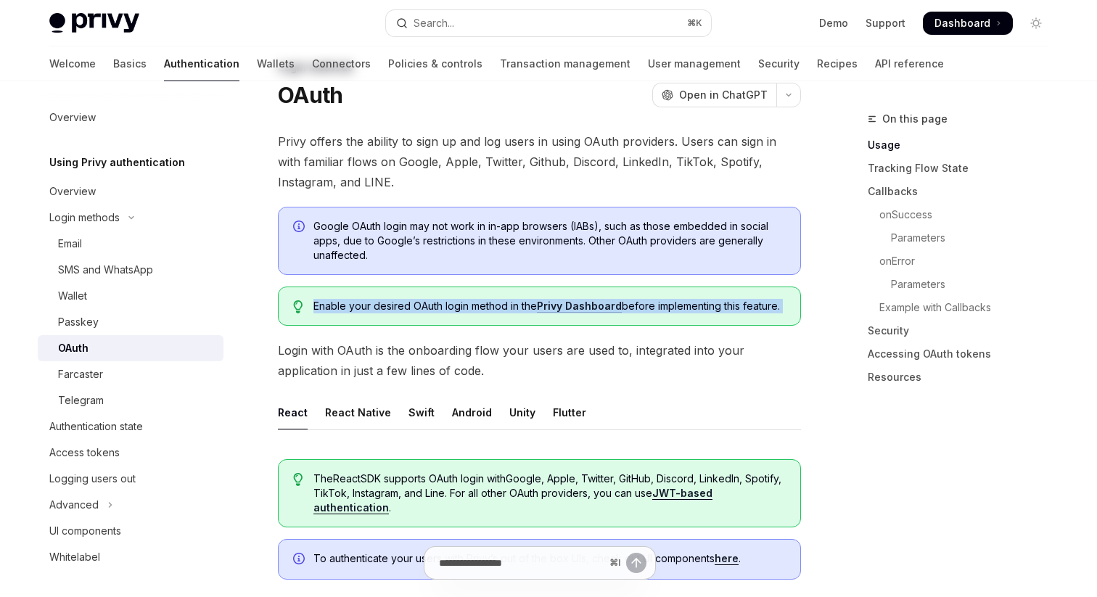
scroll to position [56, 0]
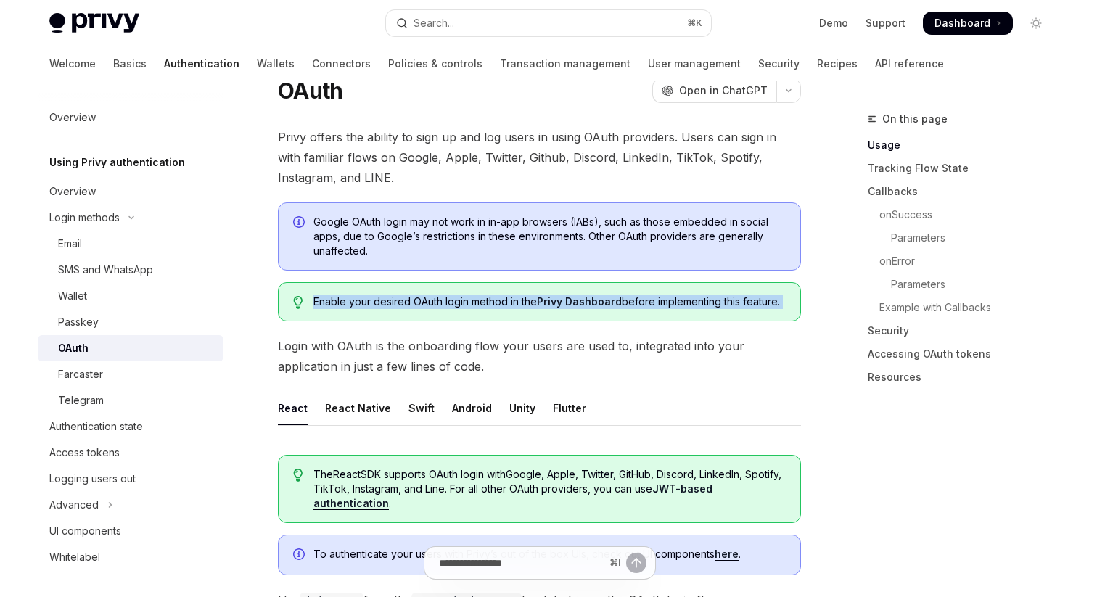
click at [576, 298] on link "Privy Dashboard" at bounding box center [579, 301] width 85 height 13
